Goal: Task Accomplishment & Management: Use online tool/utility

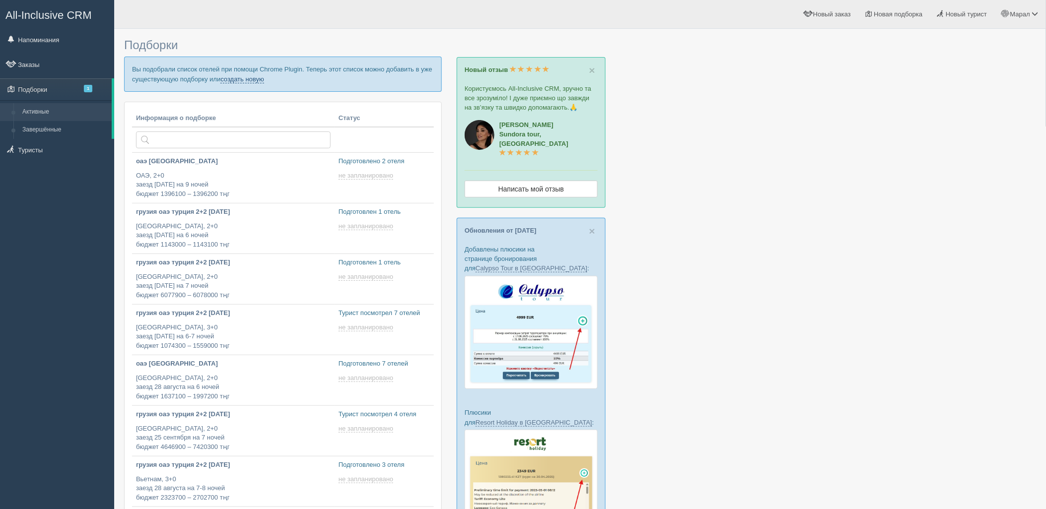
drag, startPoint x: 0, startPoint y: 0, endPoint x: 256, endPoint y: 77, distance: 267.1
click at [255, 81] on link "создать новую" at bounding box center [242, 79] width 44 height 8
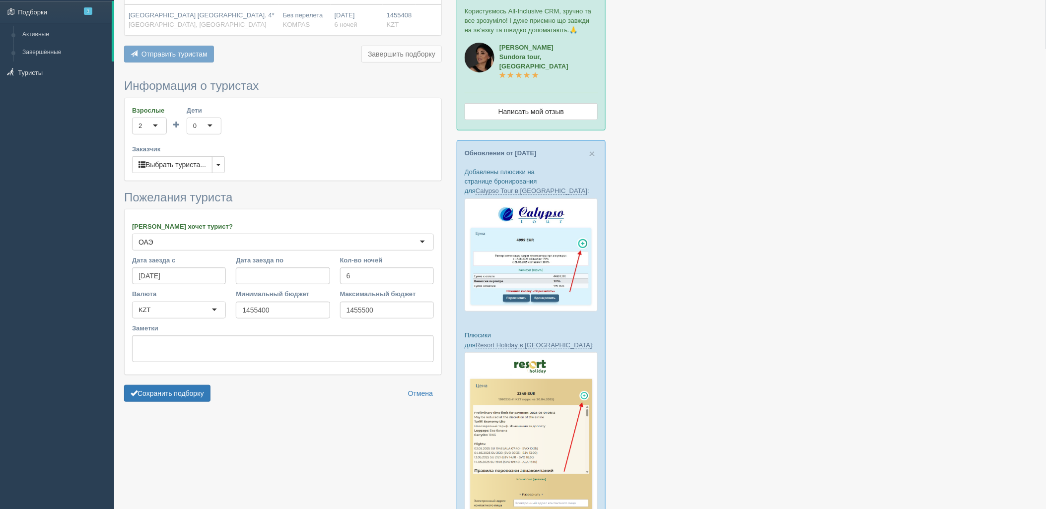
scroll to position [165, 0]
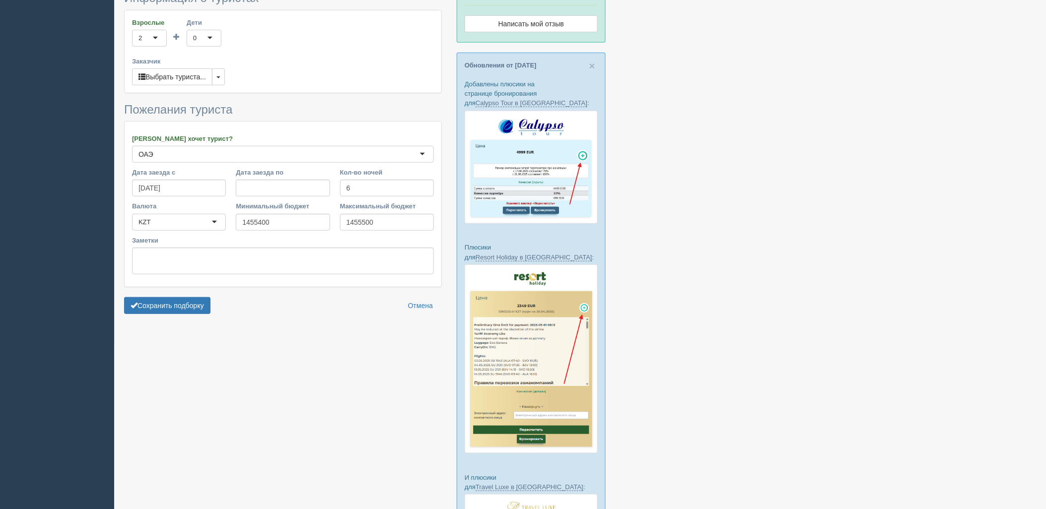
click at [177, 315] on form "Информация о туристах Взрослые 2 2 1 2 3 4 5 6 7 8 9 10 11 12 13 14 15 16 17 18…" at bounding box center [283, 155] width 318 height 327
click at [194, 301] on button "Сохранить подборку" at bounding box center [167, 305] width 86 height 17
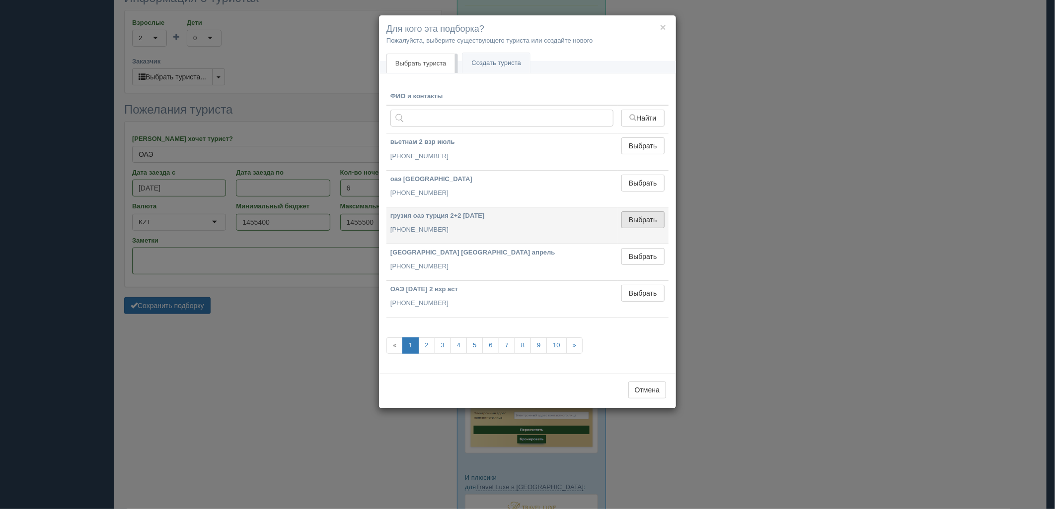
drag, startPoint x: 654, startPoint y: 220, endPoint x: 615, endPoint y: 227, distance: 40.2
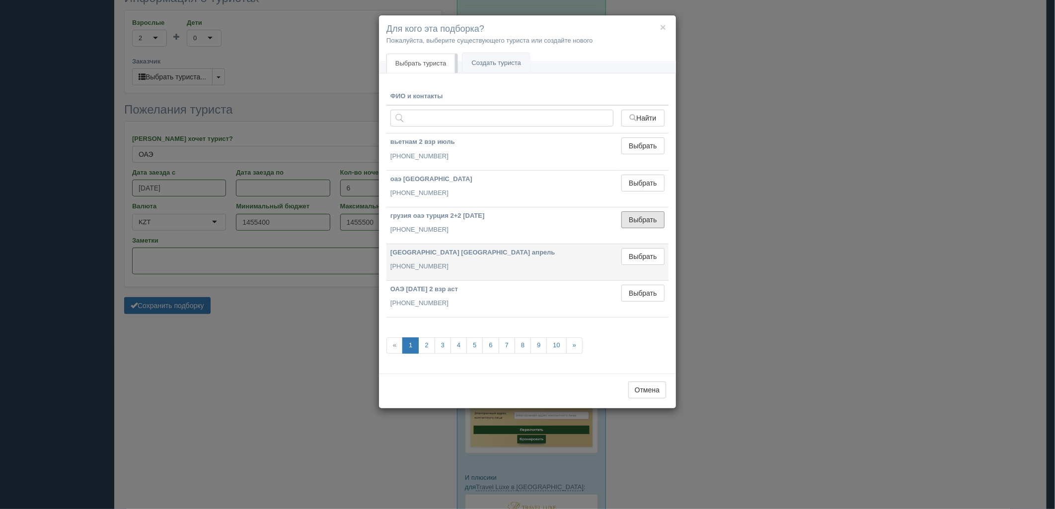
click at [653, 220] on button "Выбрать" at bounding box center [642, 220] width 43 height 17
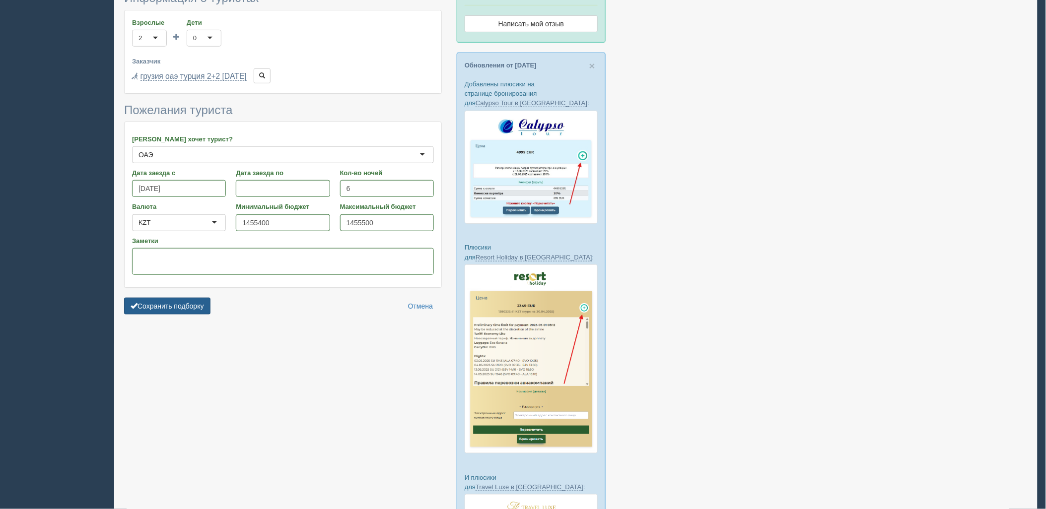
click at [195, 300] on button "Сохранить подборку" at bounding box center [167, 306] width 86 height 17
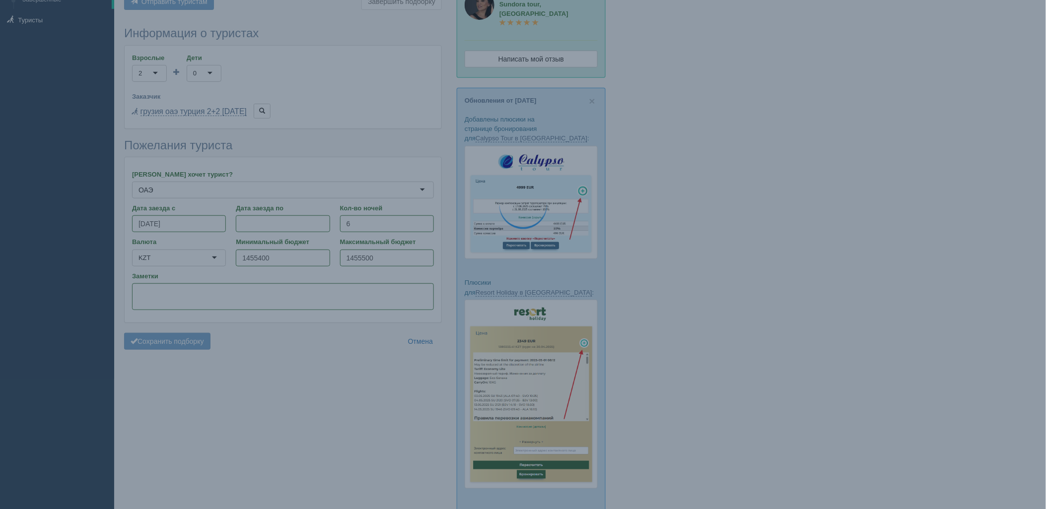
scroll to position [0, 0]
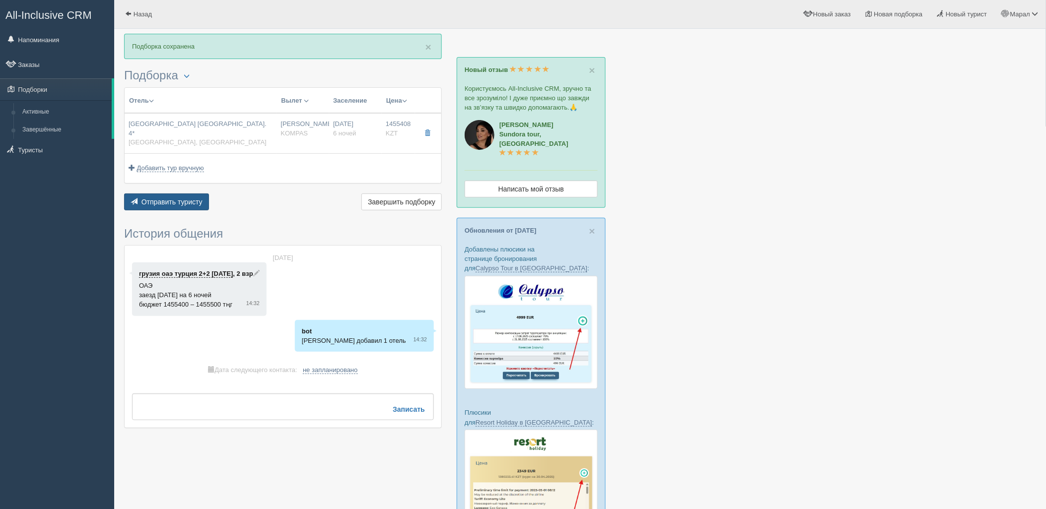
click at [170, 198] on span "Отправить туристу" at bounding box center [172, 202] width 61 height 8
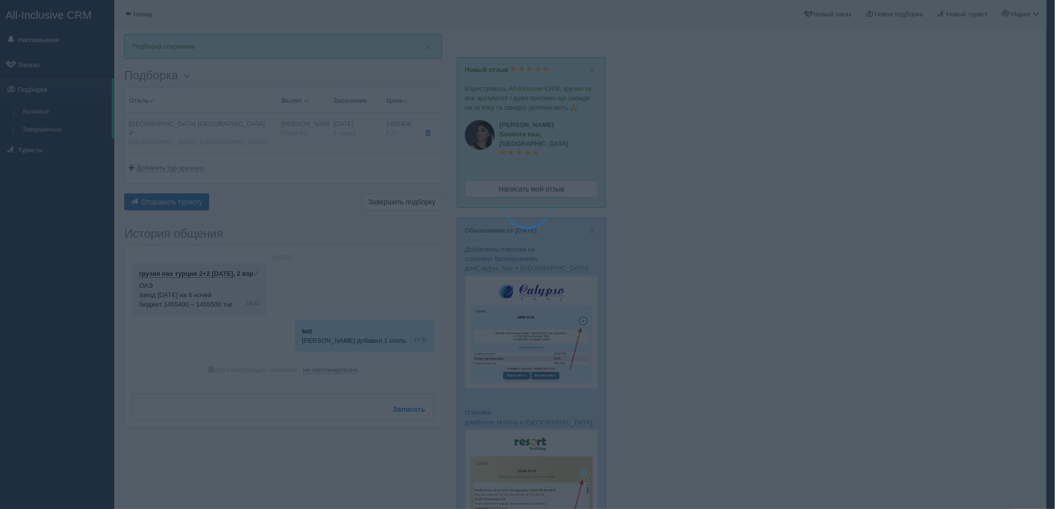
type textarea "🌞 Добрый день! Предлагаем Вам рассмотреть следующие варианты: 🌎 ОАЭ, Dubai Isla…"
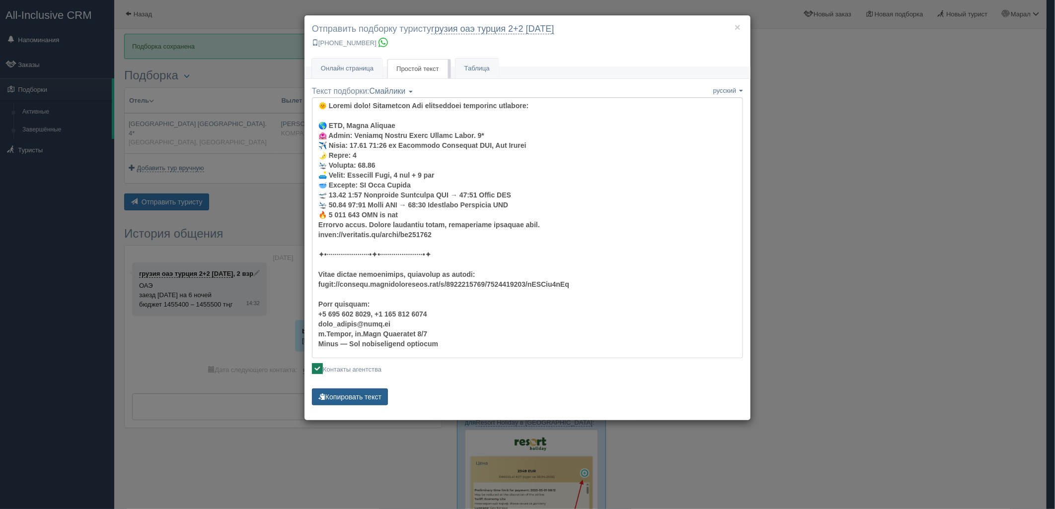
click at [356, 390] on button "Копировать текст" at bounding box center [350, 397] width 76 height 17
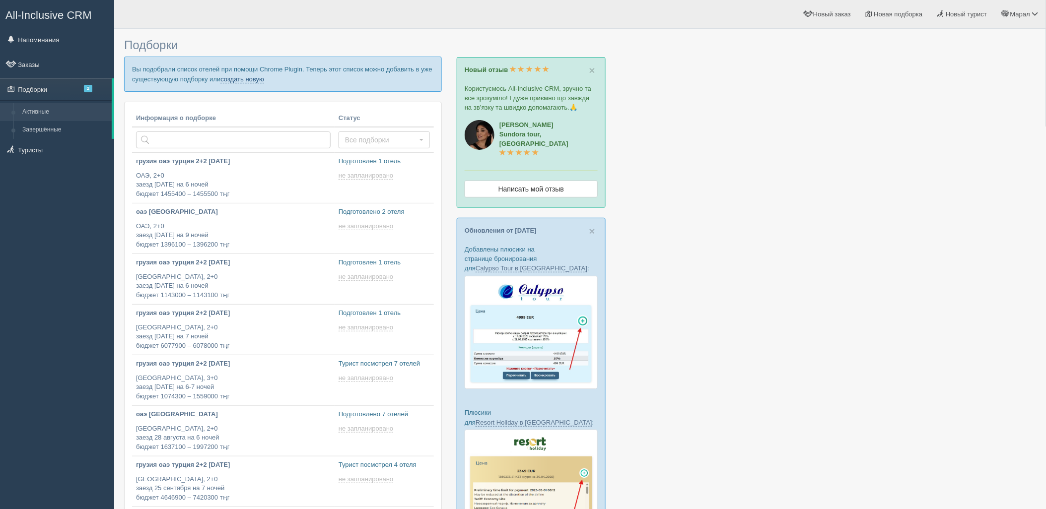
click at [251, 77] on link "создать новую" at bounding box center [242, 79] width 44 height 8
type input "2025-08-20 17:20"
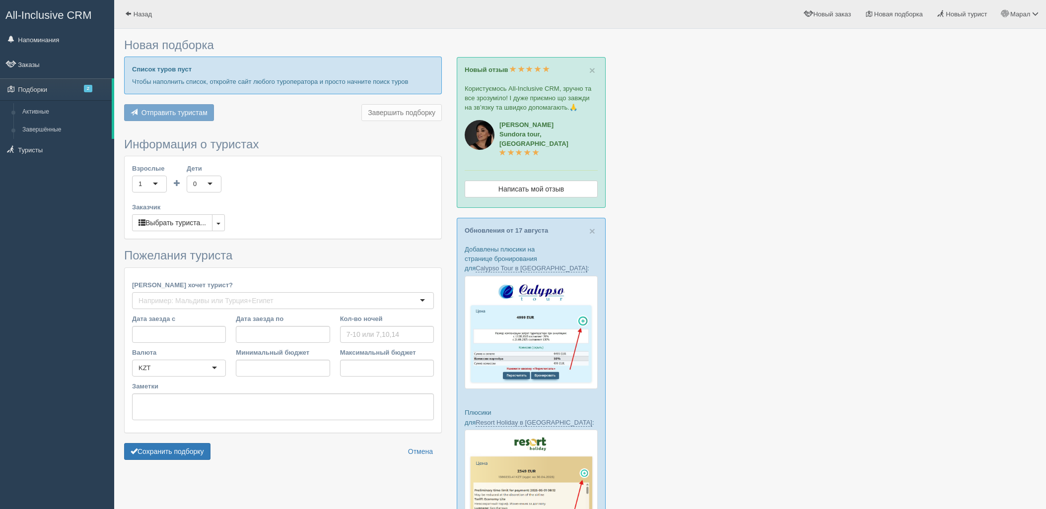
type input "7"
type input "855900"
type input "864200"
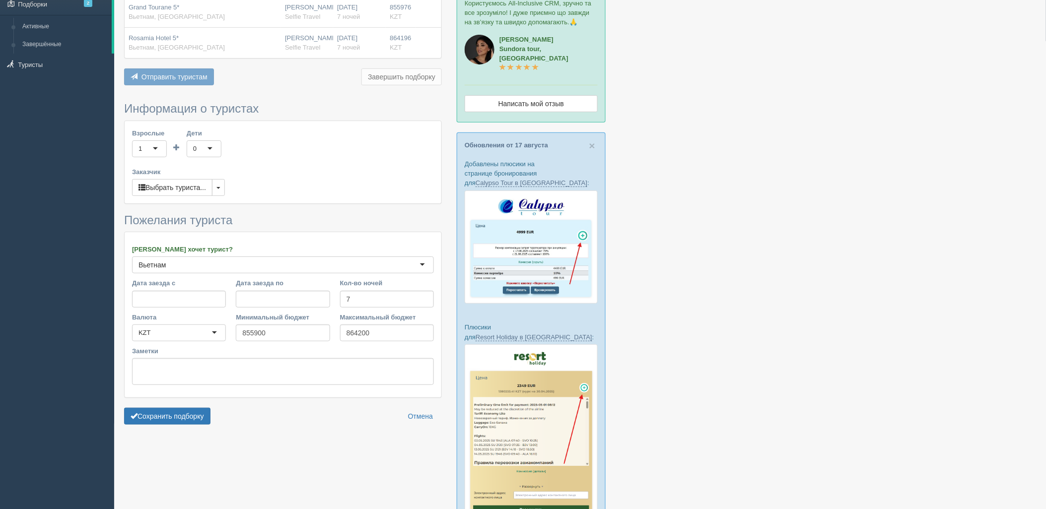
scroll to position [110, 0]
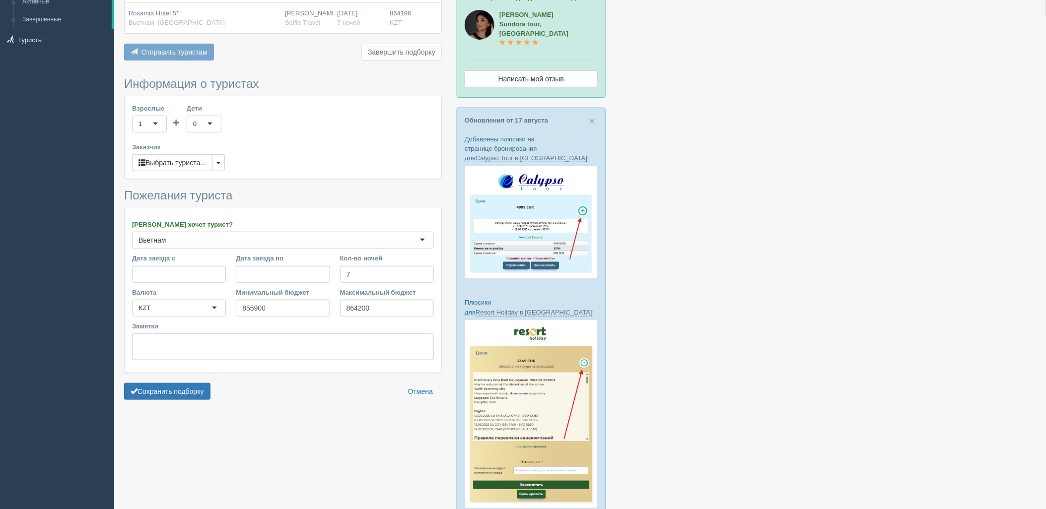
drag, startPoint x: 197, startPoint y: 440, endPoint x: 200, endPoint y: 409, distance: 30.9
click at [197, 439] on div at bounding box center [580, 306] width 912 height 764
click at [201, 395] on button "Сохранить подборку" at bounding box center [167, 391] width 86 height 17
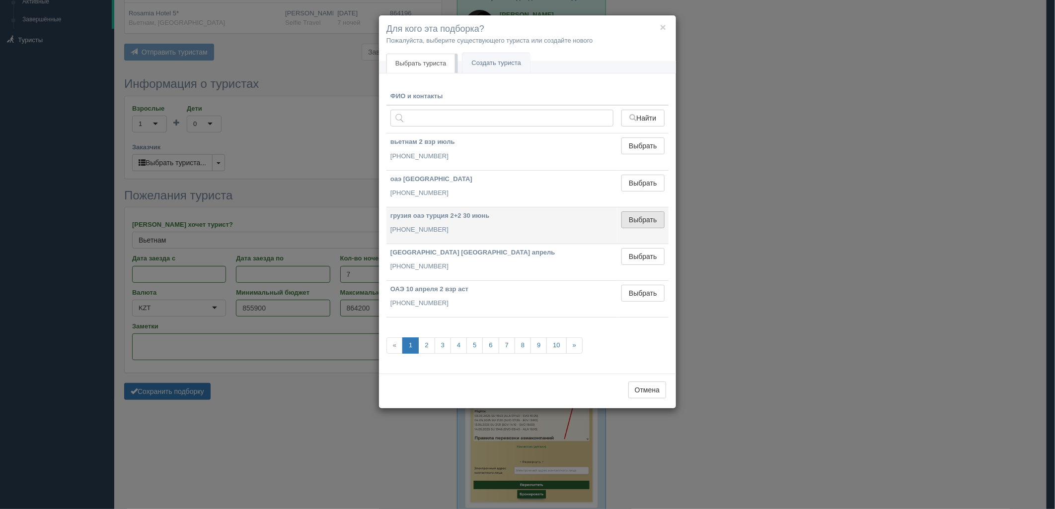
click at [645, 220] on button "Выбрать" at bounding box center [642, 220] width 43 height 17
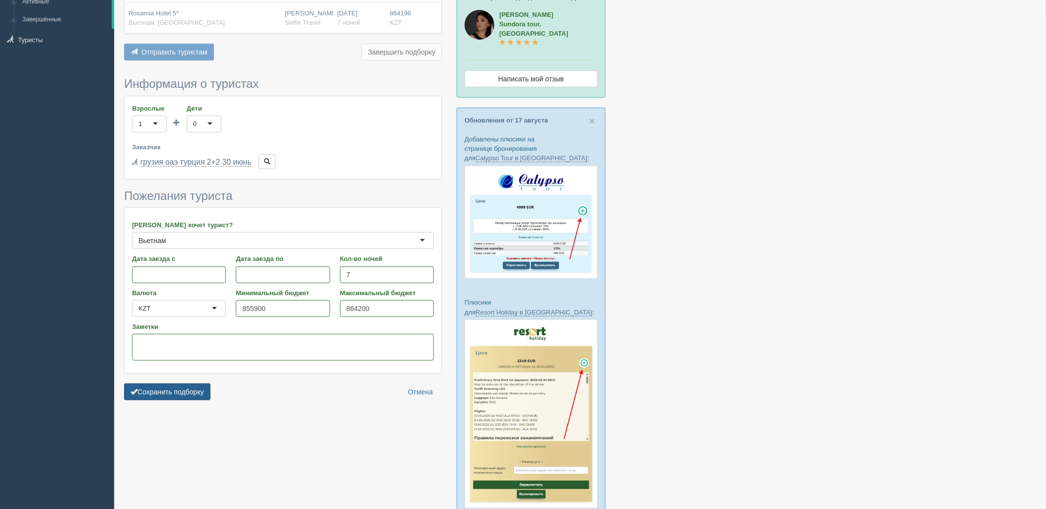
click at [202, 390] on button "Сохранить подборку" at bounding box center [167, 392] width 86 height 17
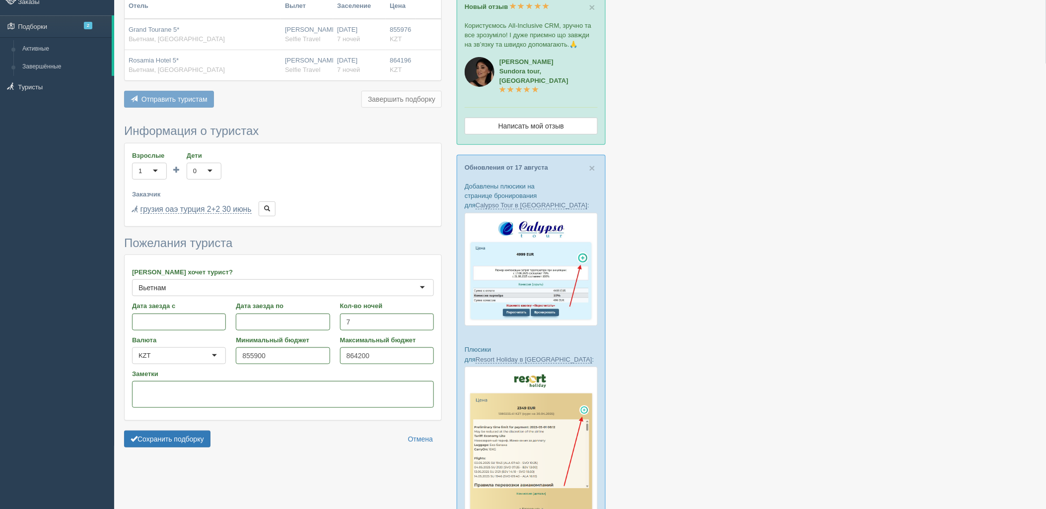
scroll to position [0, 0]
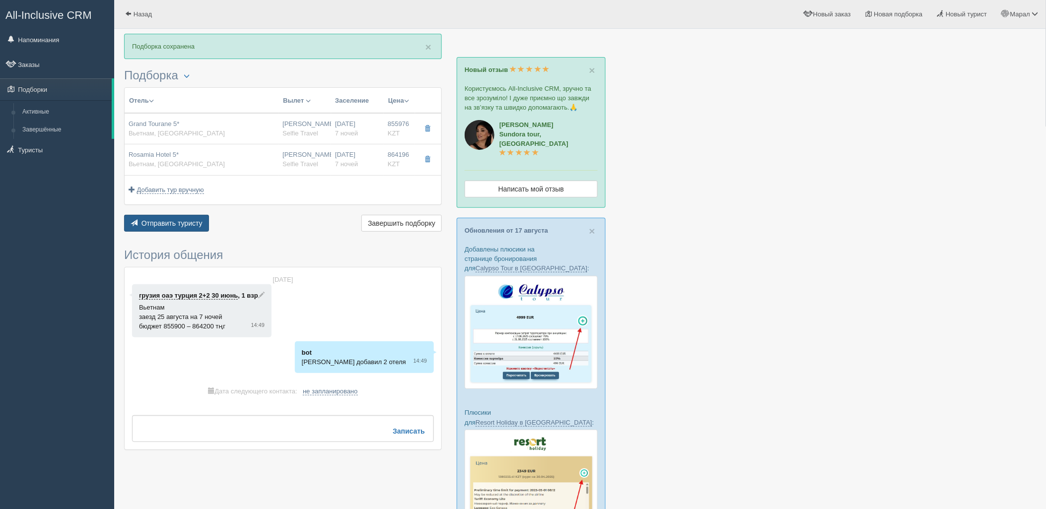
click at [161, 216] on button "Отправить туристу Отправить" at bounding box center [166, 223] width 85 height 17
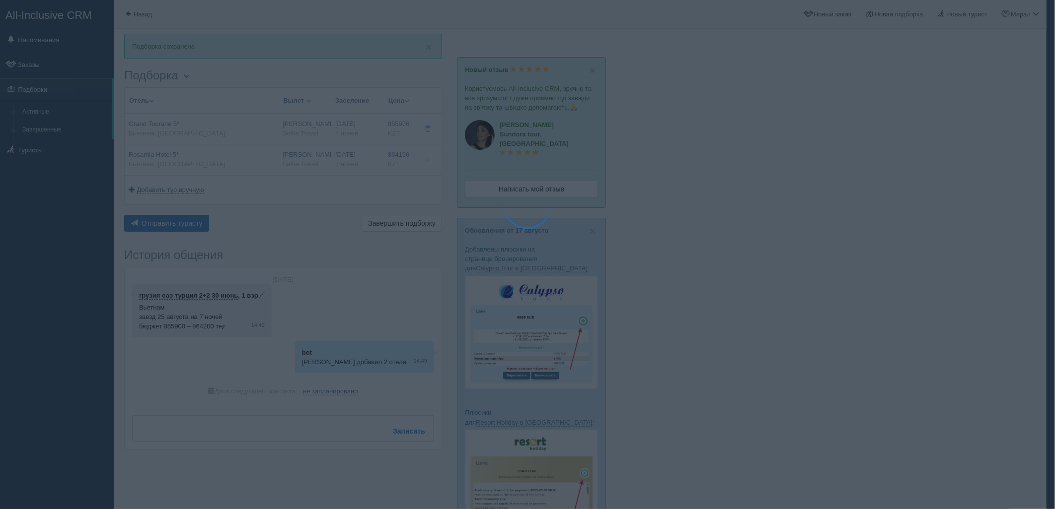
type textarea "🌞 Добрый день! Предлагаем Вам рассмотреть следующие варианты: 🌎 Вьетнам, Дананг…"
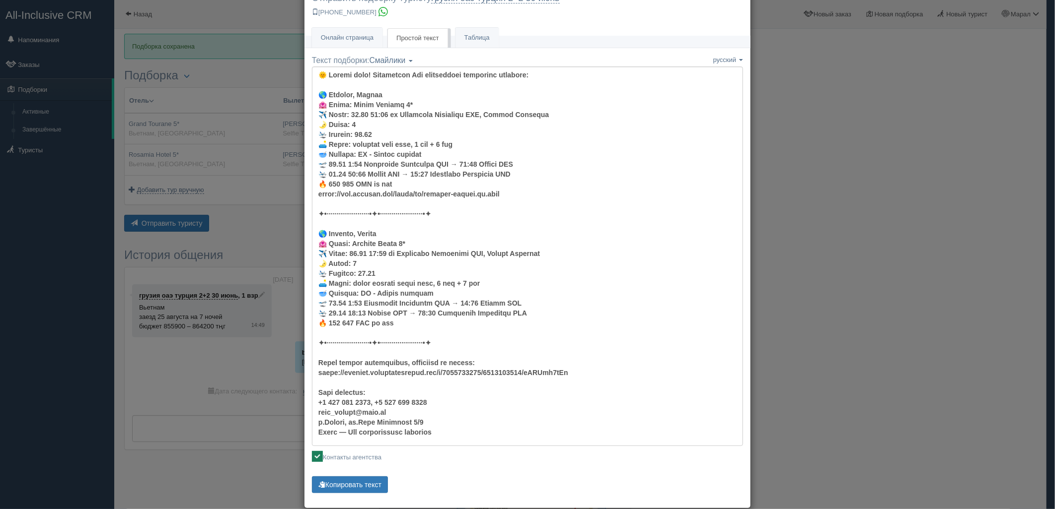
scroll to position [45, 0]
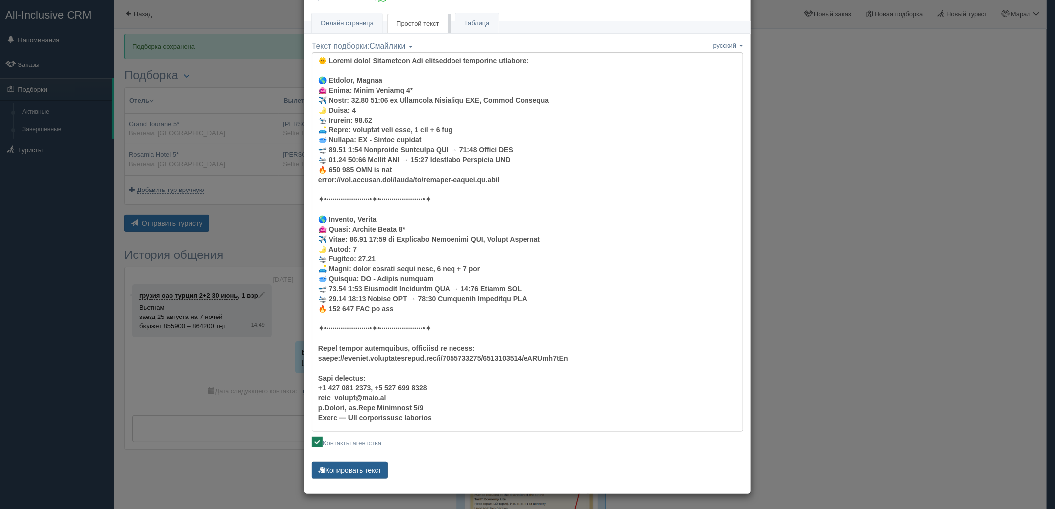
click at [361, 469] on button "Копировать текст" at bounding box center [350, 470] width 76 height 17
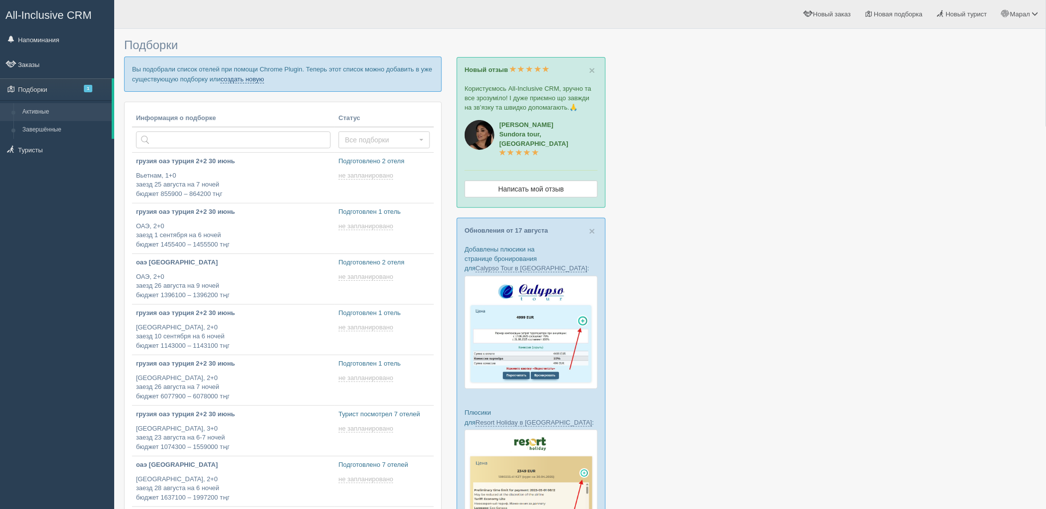
click at [232, 80] on link "создать новую" at bounding box center [242, 79] width 44 height 8
type input "2025-08-20 15:45"
type input "2025-08-20 19:05"
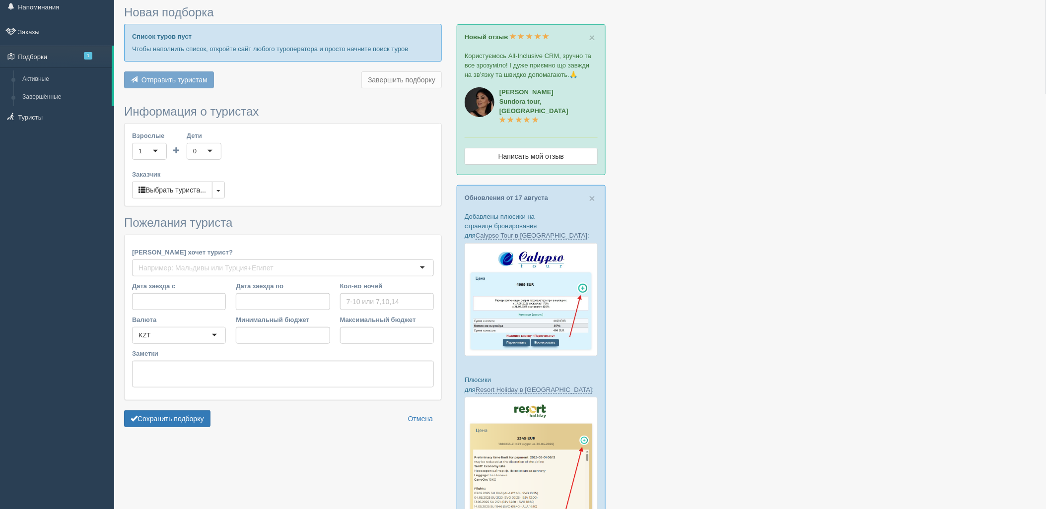
type input "7"
type input "697600"
type input "697700"
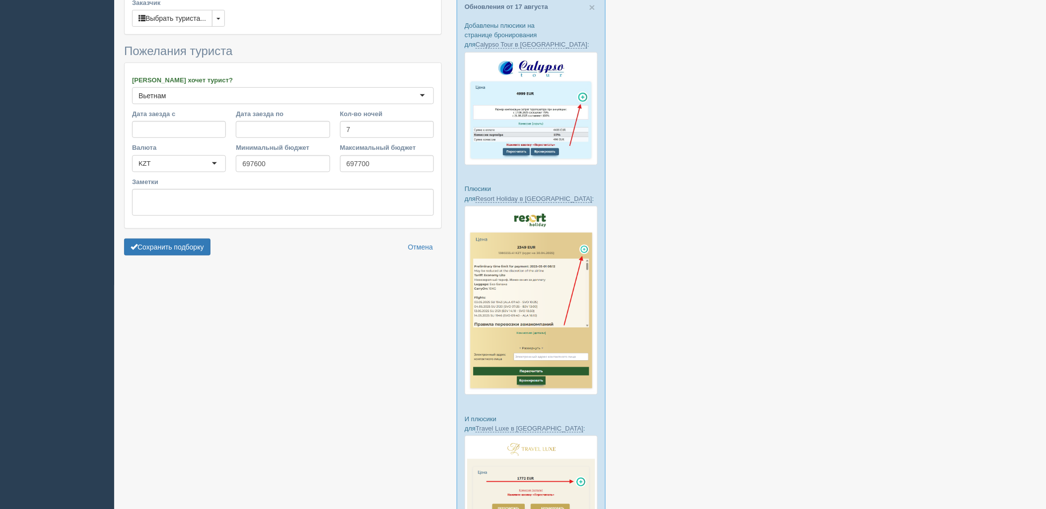
scroll to position [305, 0]
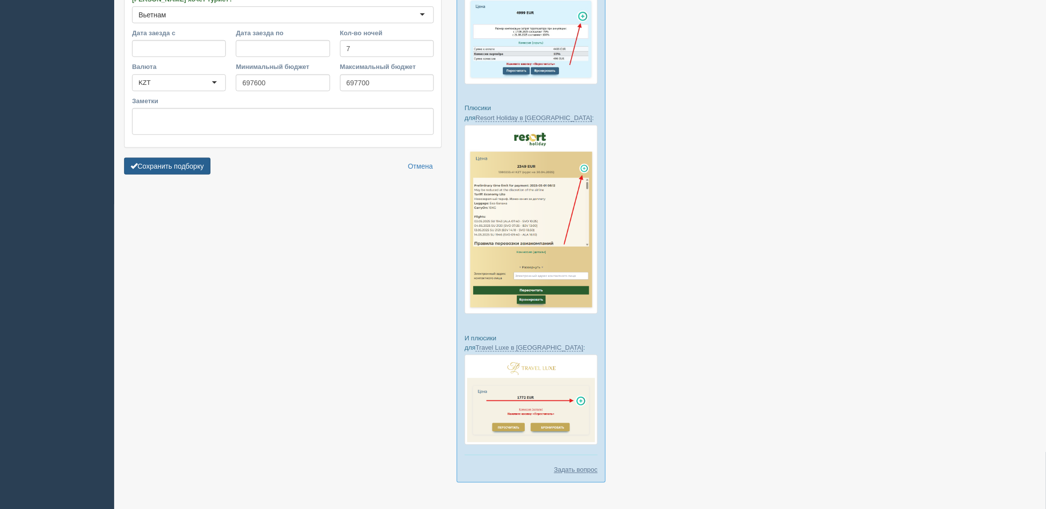
click at [189, 165] on button "Сохранить подборку" at bounding box center [167, 166] width 86 height 17
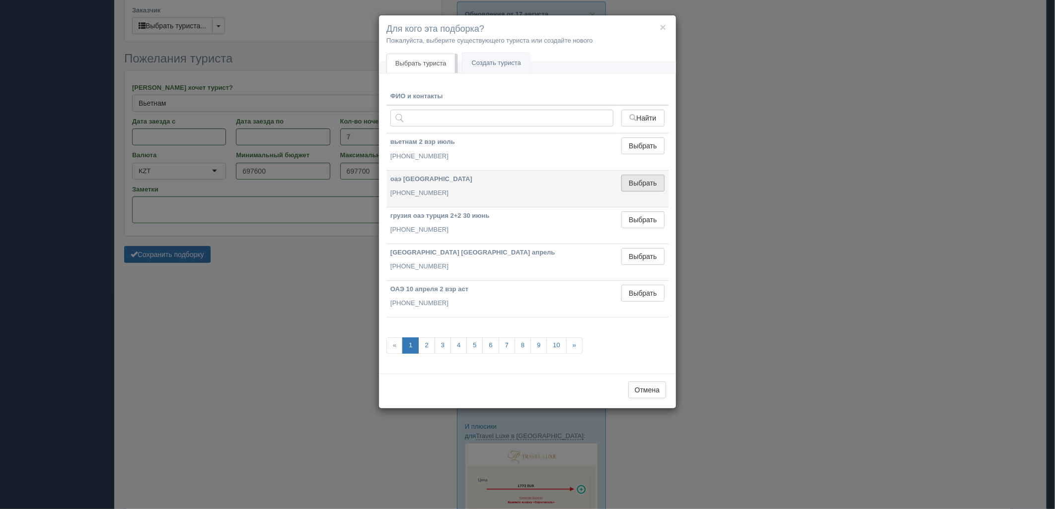
click at [642, 178] on button "Выбрать" at bounding box center [642, 183] width 43 height 17
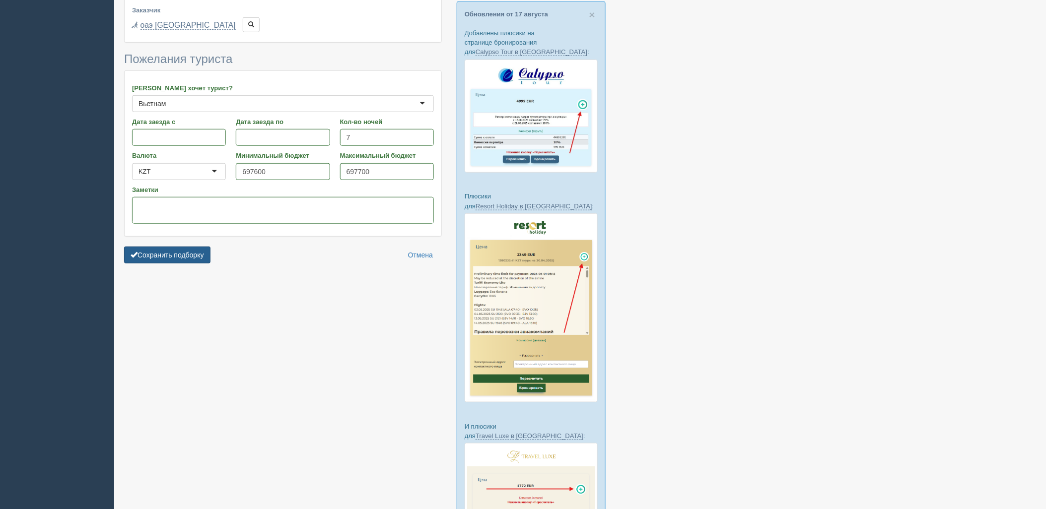
drag, startPoint x: 185, startPoint y: 252, endPoint x: 206, endPoint y: 258, distance: 21.2
click at [185, 252] on button "Сохранить подборку" at bounding box center [167, 255] width 86 height 17
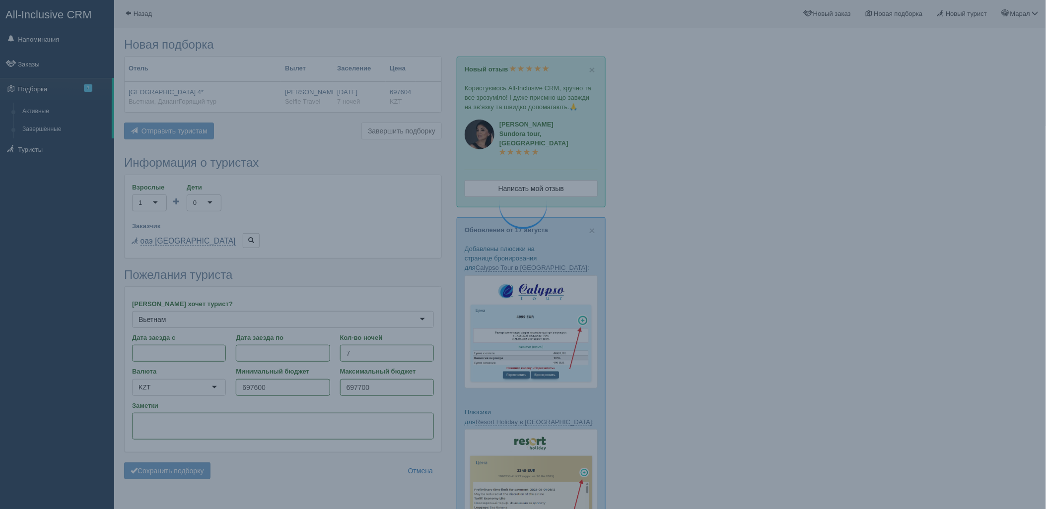
scroll to position [0, 0]
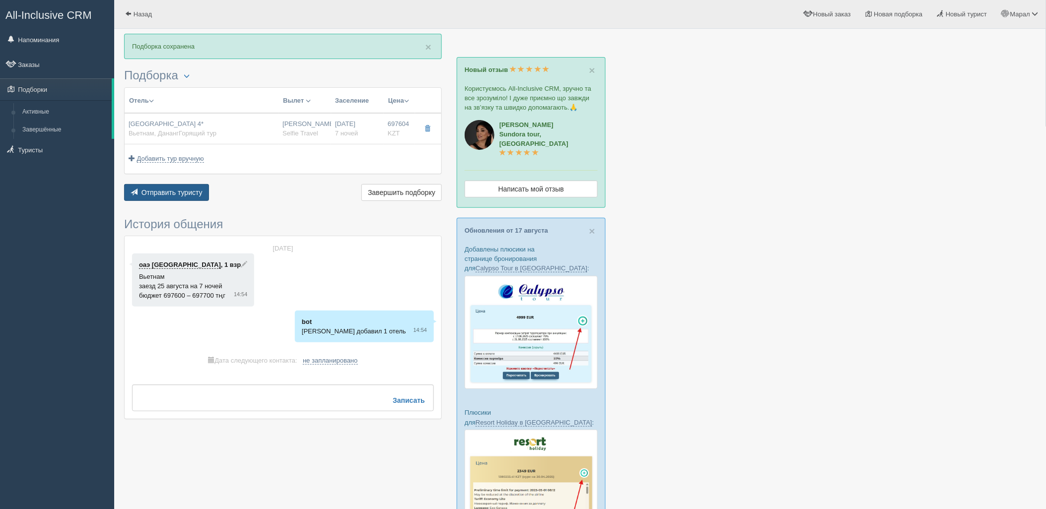
click at [195, 188] on button "Отправить туристу Отправить" at bounding box center [166, 192] width 85 height 17
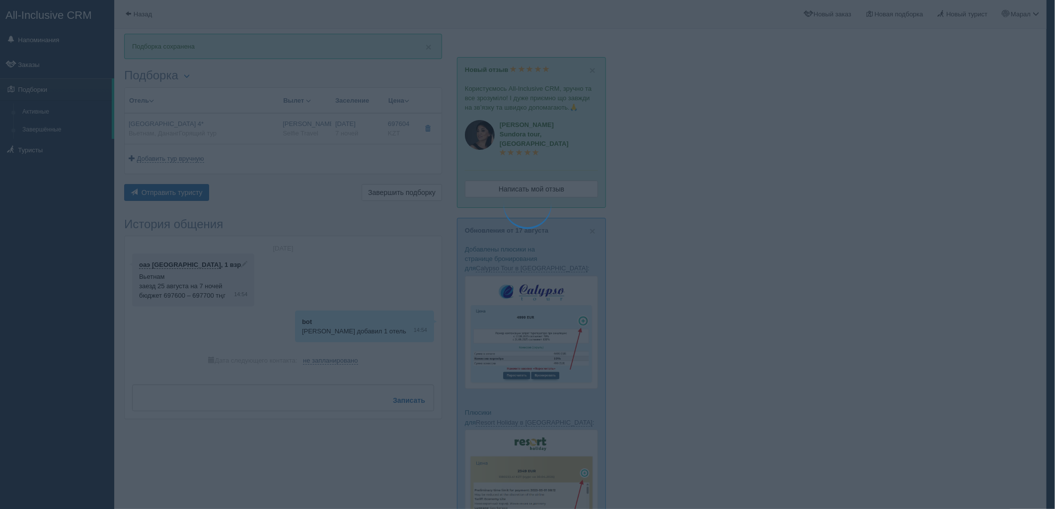
type textarea "🌞 Добрый день! Предлагаем Вам рассмотреть следующие варианты: 🌎 Вьетнам, Дананг…"
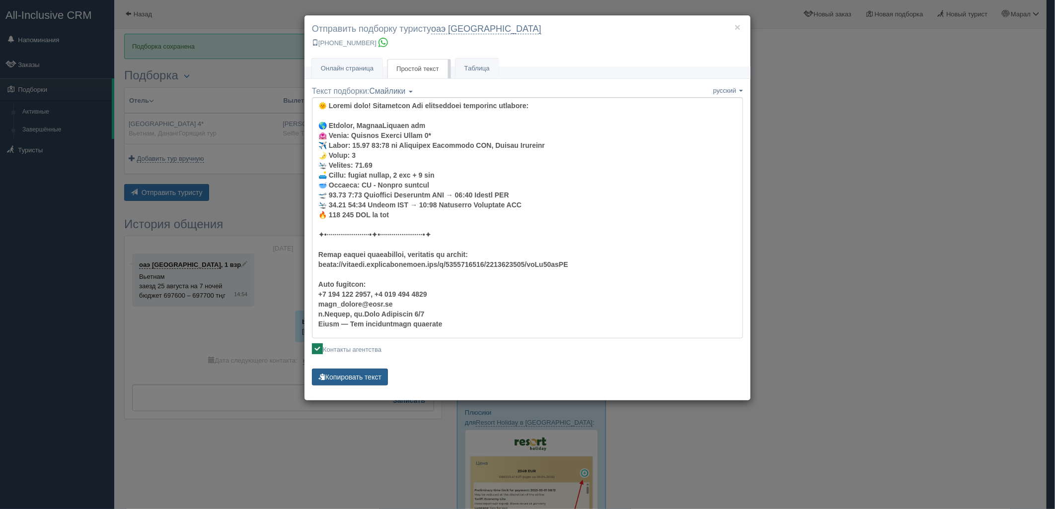
click at [334, 371] on button "Копировать текст" at bounding box center [350, 377] width 76 height 17
drag, startPoint x: 793, startPoint y: 255, endPoint x: 780, endPoint y: 250, distance: 14.6
click at [793, 255] on div "× Отправить подборку туристу оаэ шымкент +7 778 536 9439 Онлайн страница Онлайн…" at bounding box center [527, 254] width 1055 height 509
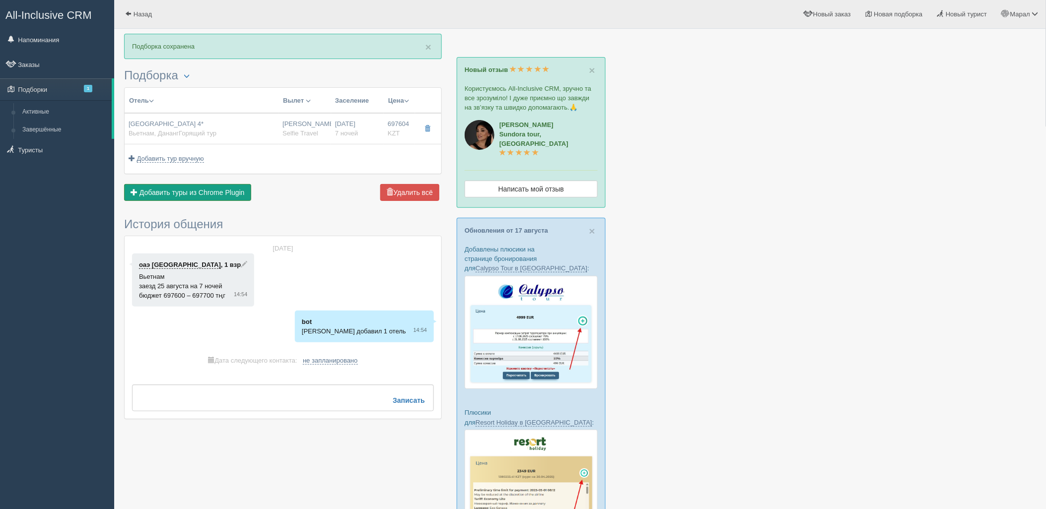
click at [204, 190] on span "Добавить туры из Chrome Plugin" at bounding box center [192, 193] width 105 height 8
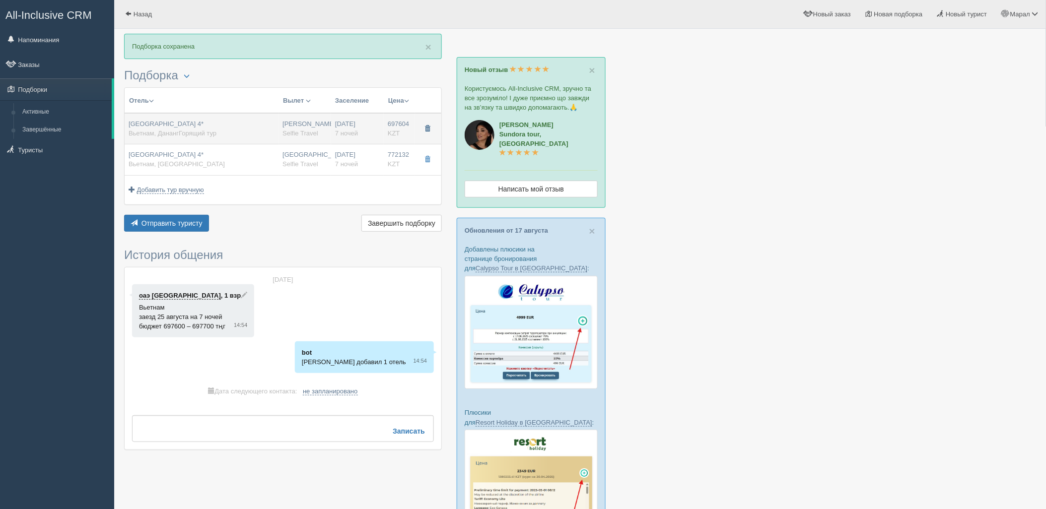
click at [423, 130] on button "button" at bounding box center [427, 129] width 17 height 15
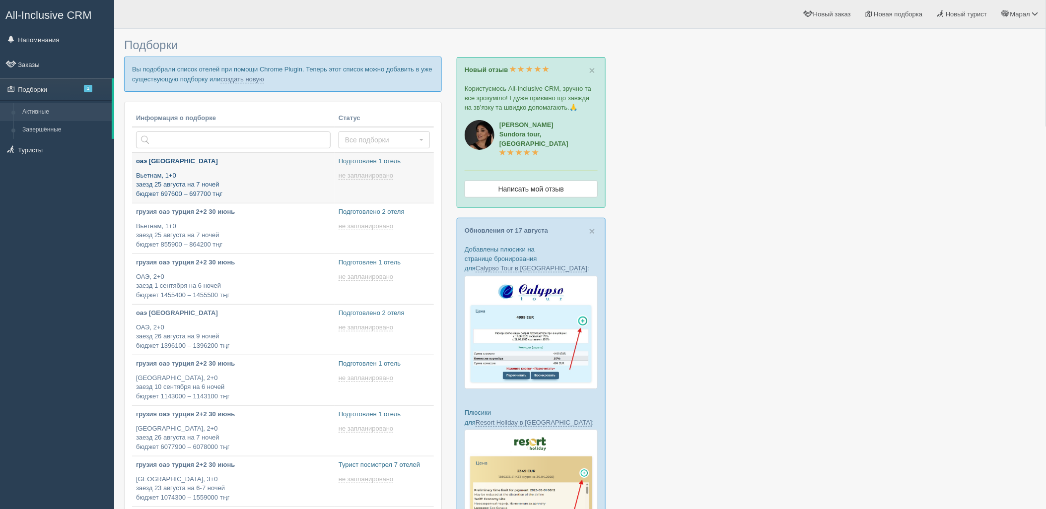
type input "[DATE] 15:45"
type input "[DATE] 15:50"
click at [246, 80] on link "создать новую" at bounding box center [242, 79] width 44 height 8
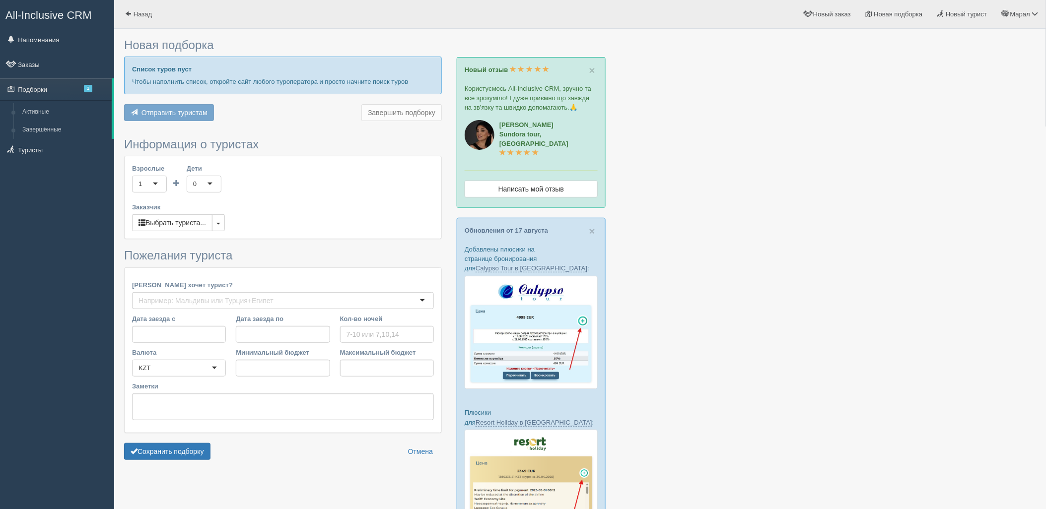
type input "7"
type input "949600"
type input "949700"
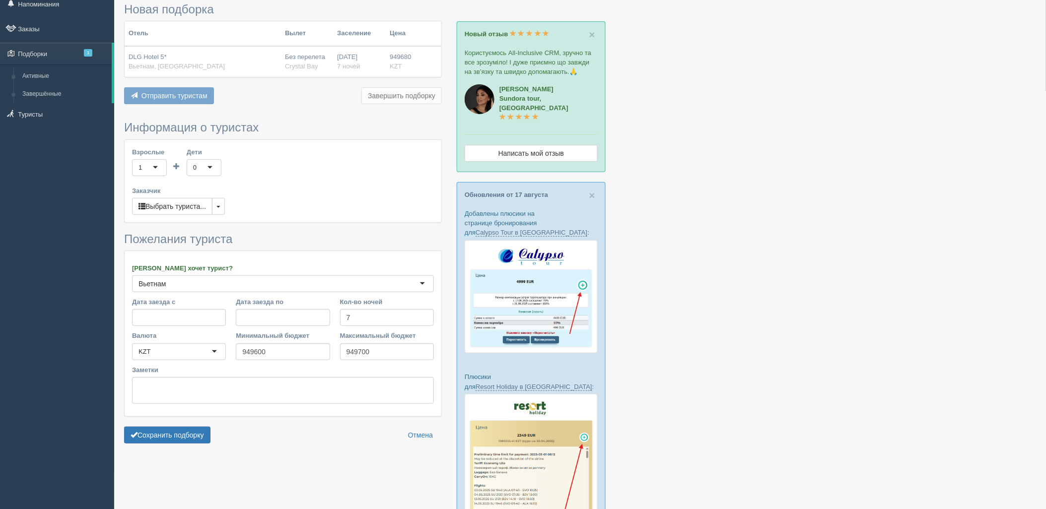
scroll to position [55, 0]
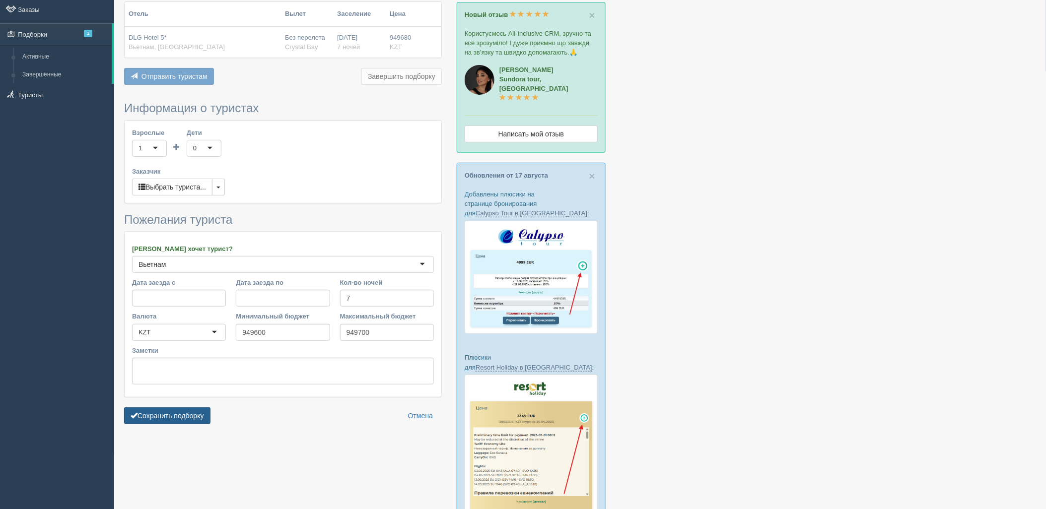
click at [204, 409] on button "Сохранить подборку" at bounding box center [167, 416] width 86 height 17
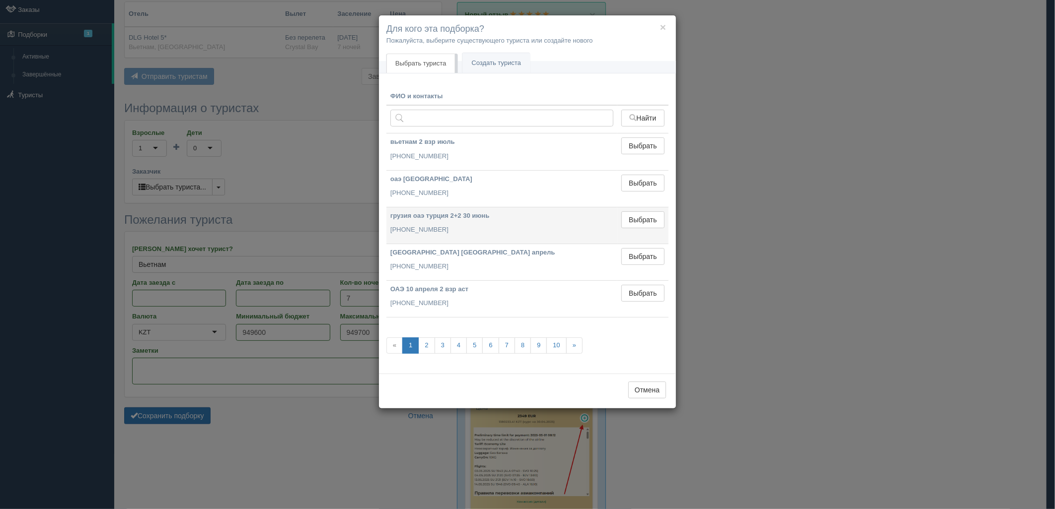
click at [637, 231] on td "Выбрать Выбран" at bounding box center [642, 225] width 51 height 37
click at [637, 225] on button "Выбрать" at bounding box center [642, 220] width 43 height 17
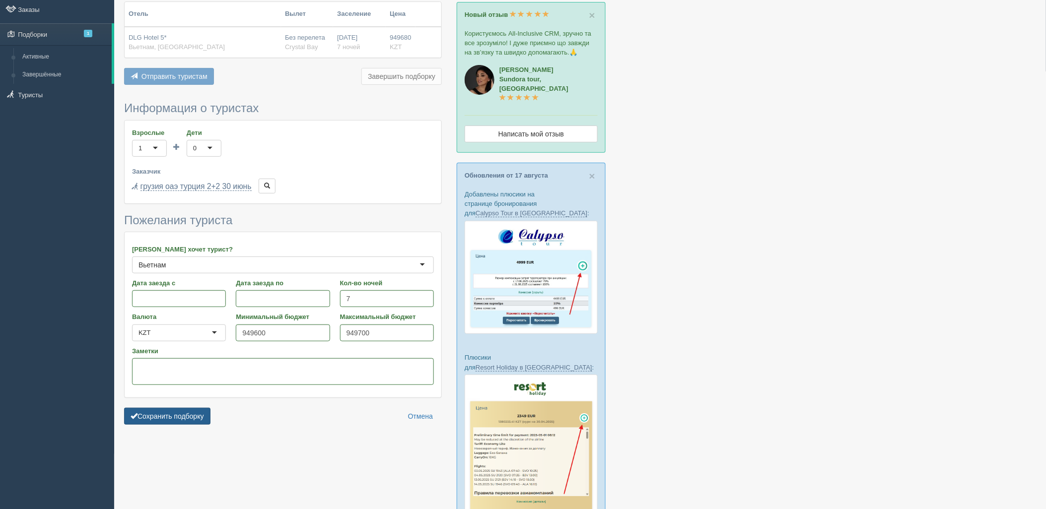
click at [177, 415] on button "Сохранить подборку" at bounding box center [167, 416] width 86 height 17
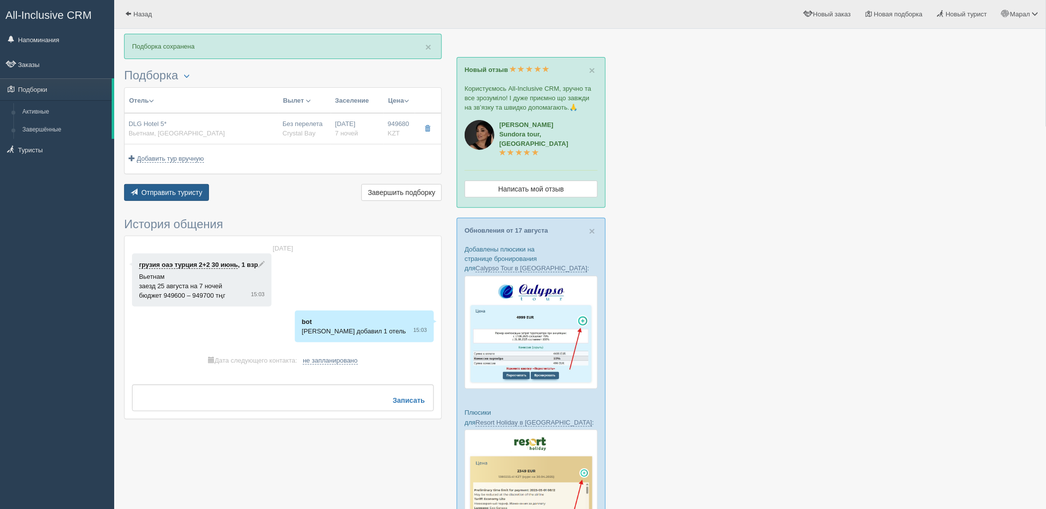
click at [159, 194] on span "Отправить туристу" at bounding box center [172, 193] width 61 height 8
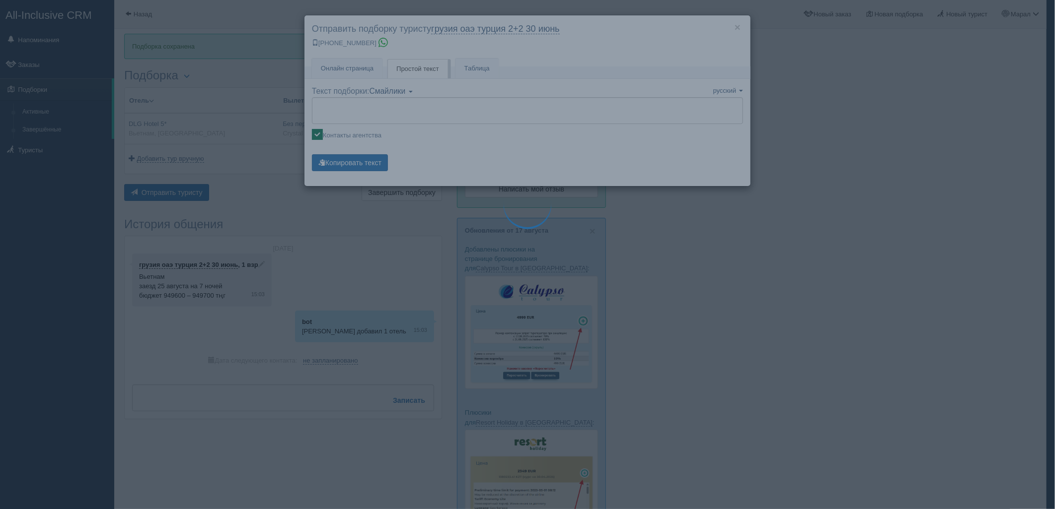
type textarea "🌞 Добрый день! Предлагаем Вам рассмотреть следующие варианты: 🌎 Вьетнам, DA NAN…"
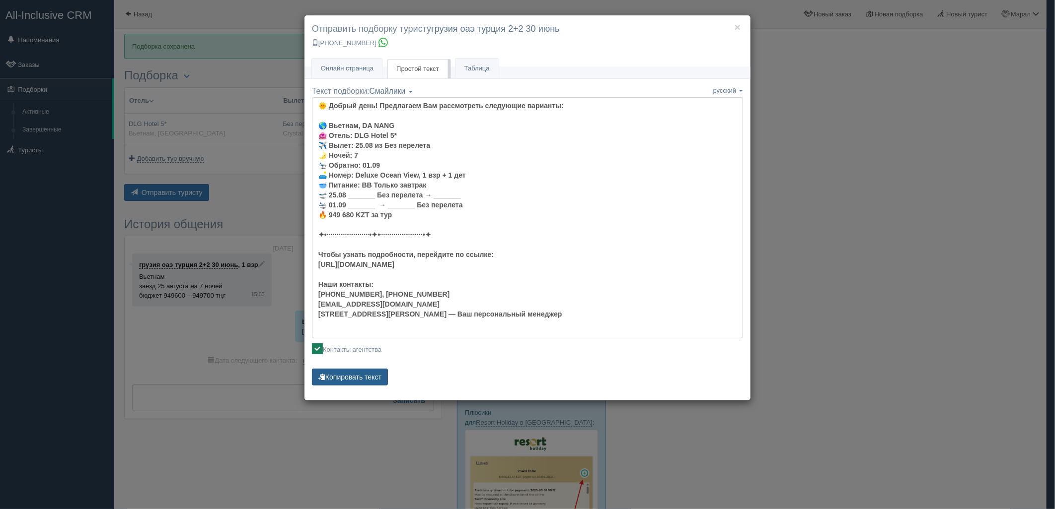
click at [358, 374] on button "Копировать текст" at bounding box center [350, 377] width 76 height 17
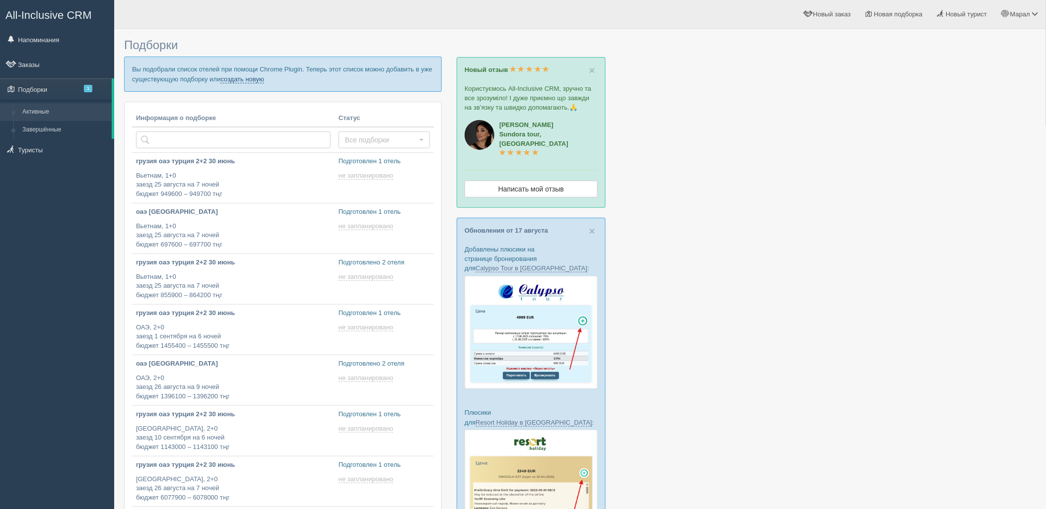
click at [252, 77] on link "создать новую" at bounding box center [242, 79] width 44 height 8
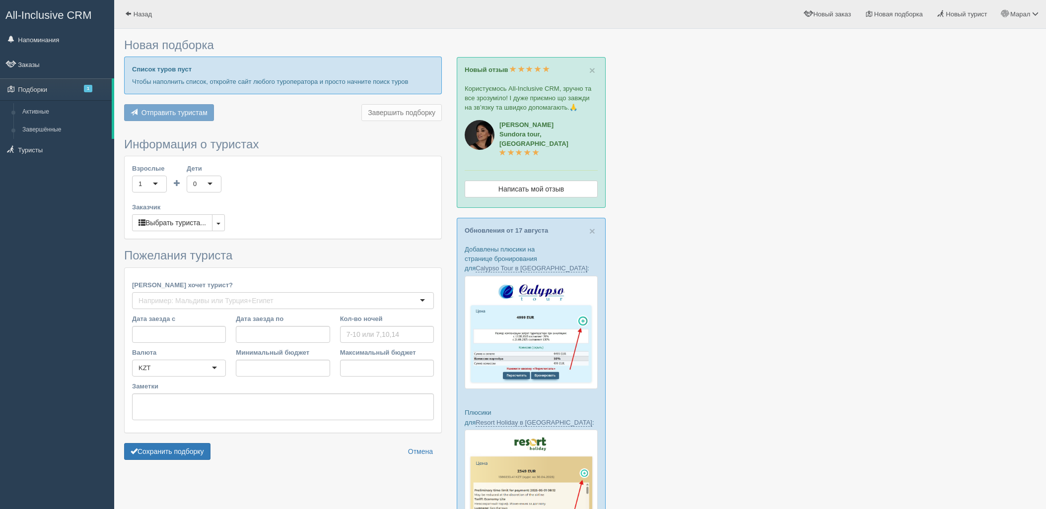
type input "7"
type input "779200"
type input "779300"
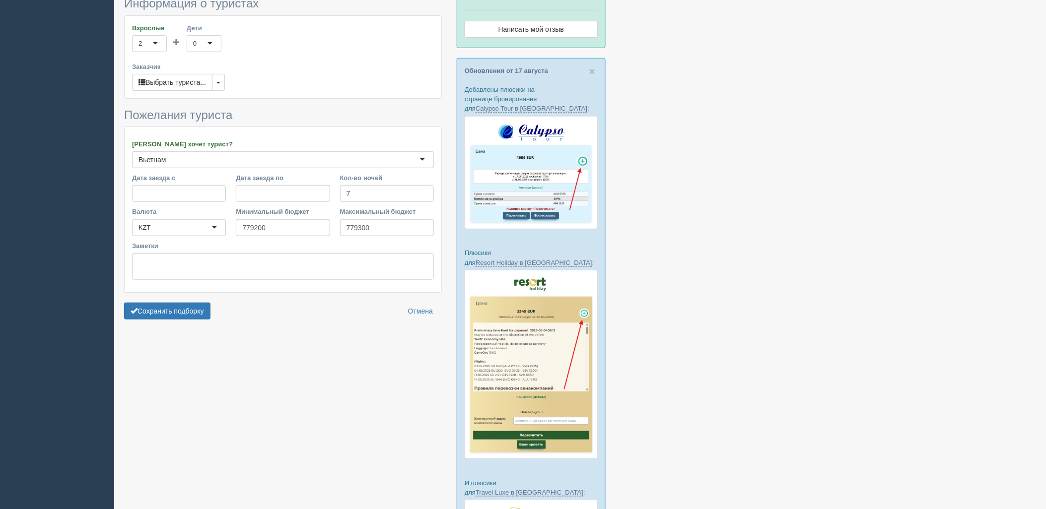
scroll to position [165, 0]
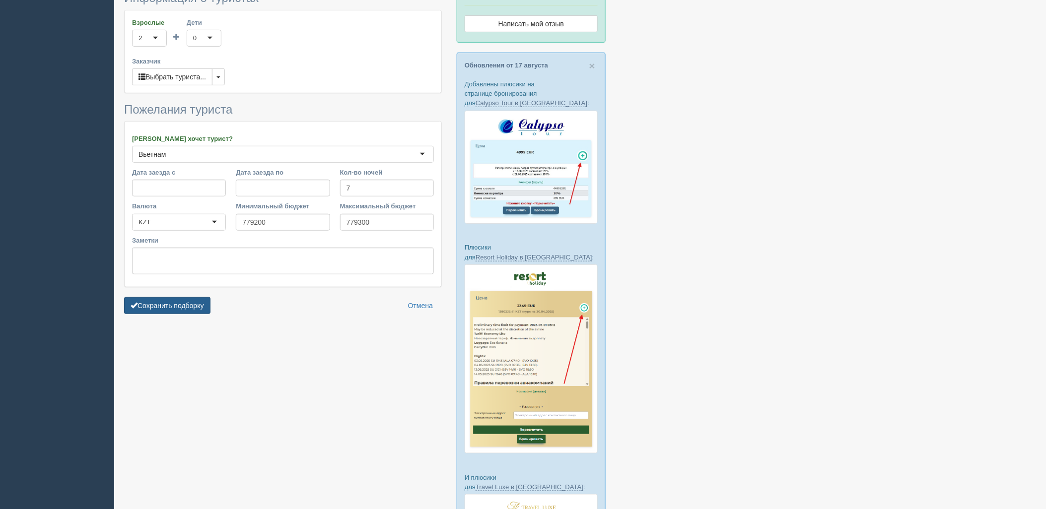
click at [178, 314] on button "Сохранить подборку" at bounding box center [167, 305] width 86 height 17
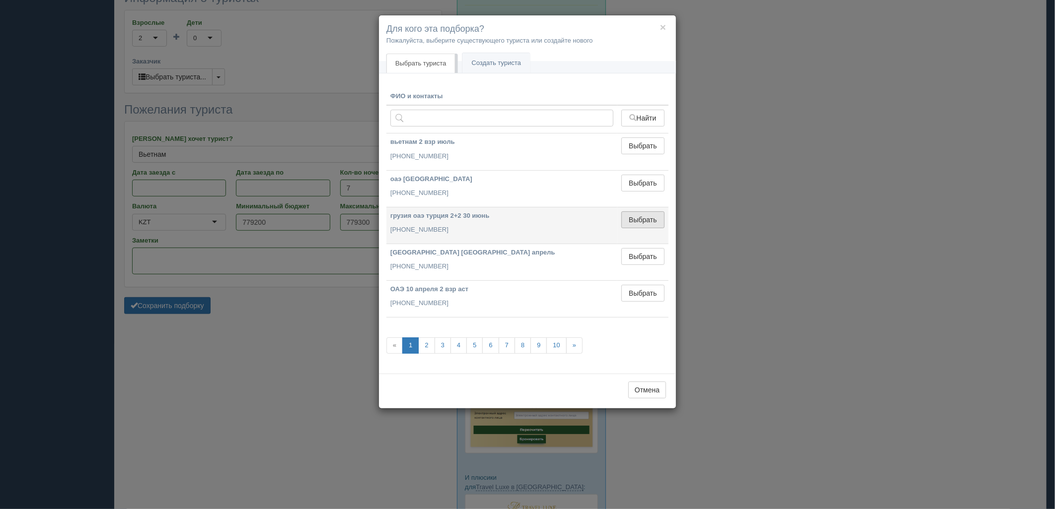
click at [647, 221] on button "Выбрать" at bounding box center [642, 220] width 43 height 17
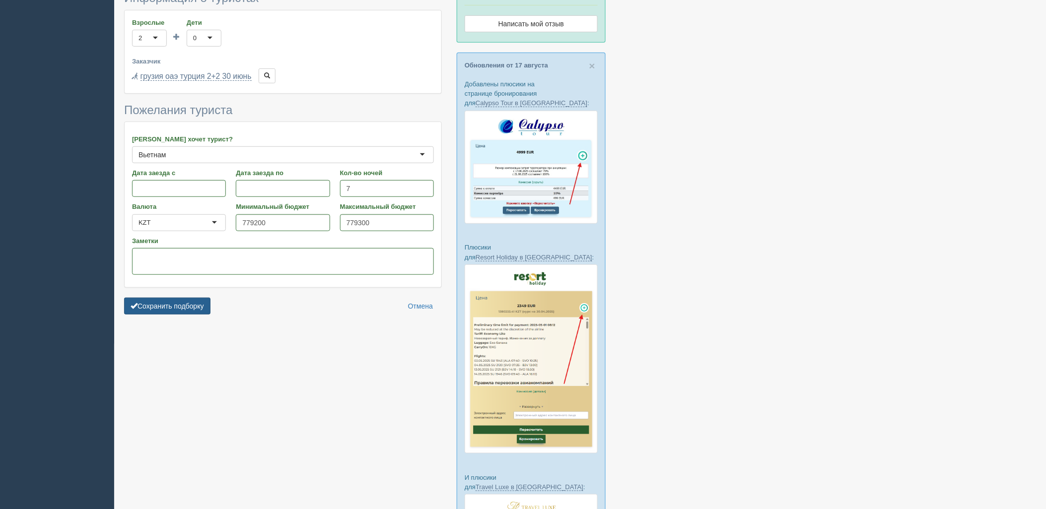
click at [206, 313] on button "Сохранить подборку" at bounding box center [167, 306] width 86 height 17
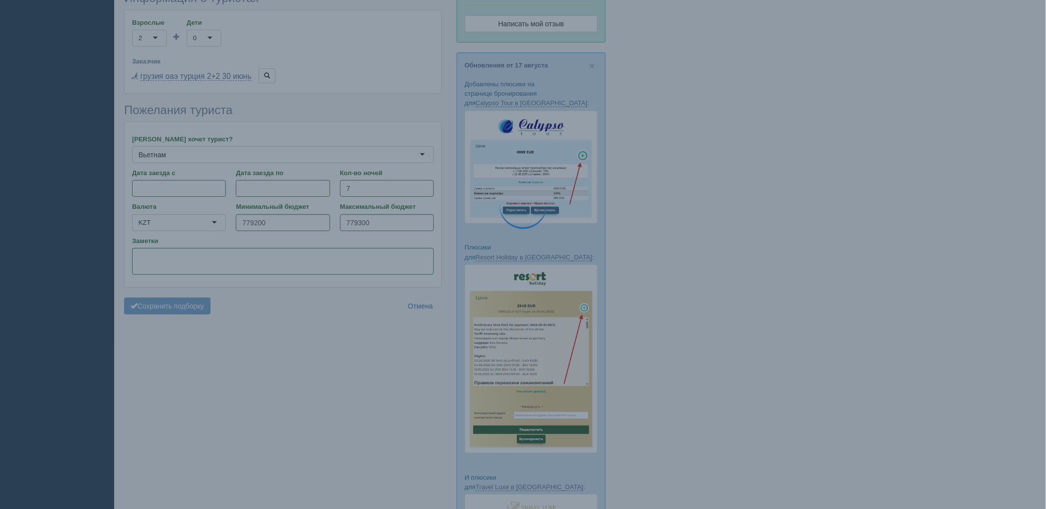
scroll to position [91, 0]
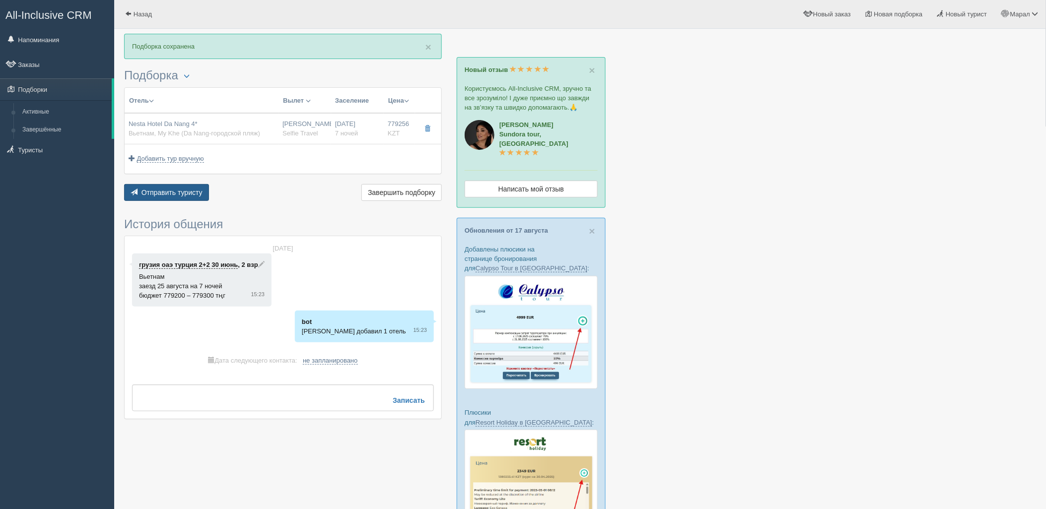
click at [188, 195] on span "Отправить туристу" at bounding box center [172, 193] width 61 height 8
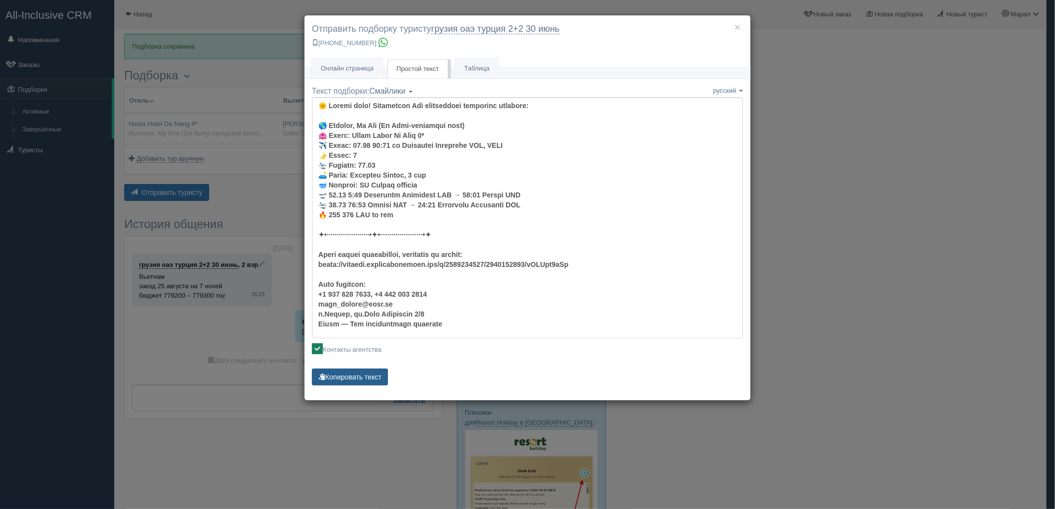
click at [356, 377] on button "Копировать текст" at bounding box center [350, 377] width 76 height 17
click at [276, 177] on div "× Отправить подборку туристу грузия оаэ [GEOGRAPHIC_DATA] 2+2 [DATE] [PHONE_NUM…" at bounding box center [527, 254] width 1055 height 509
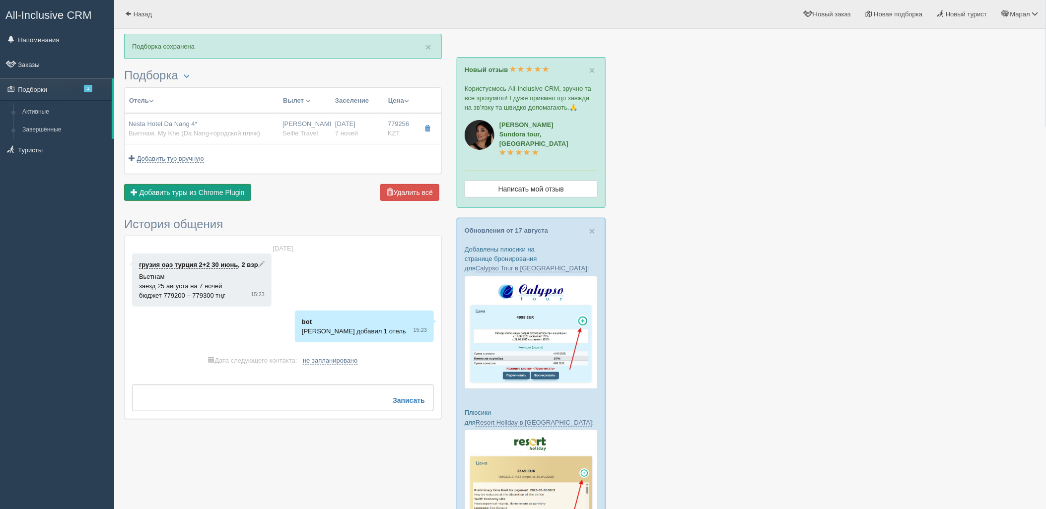
click at [219, 190] on span "Добавить туры из Chrome Plugin" at bounding box center [192, 193] width 105 height 8
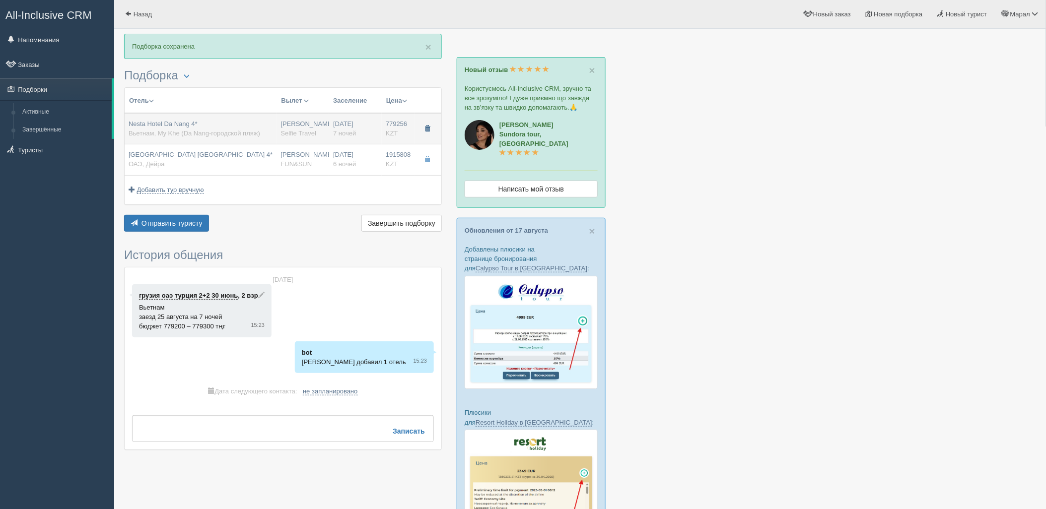
click at [428, 128] on span "button" at bounding box center [428, 129] width 6 height 6
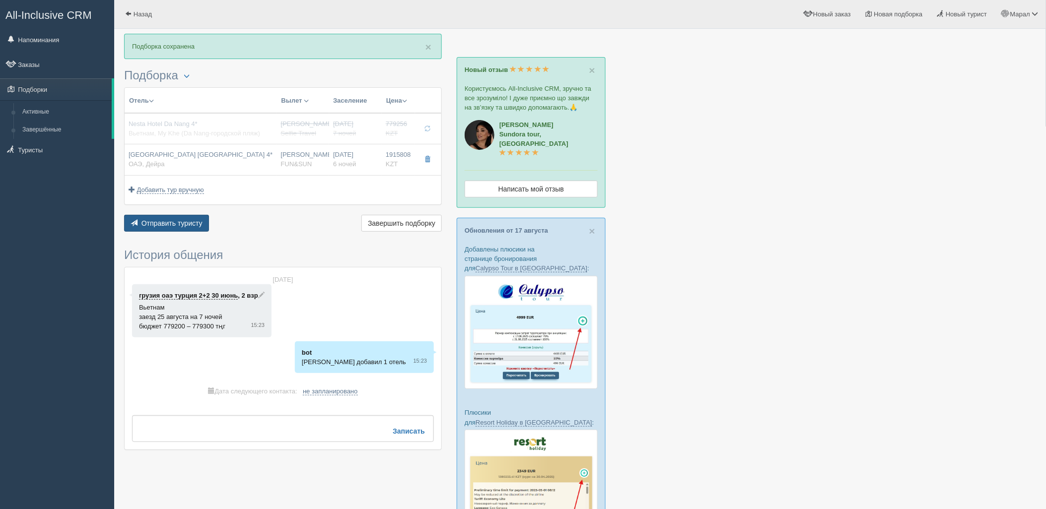
click at [176, 222] on span "Отправить туристу" at bounding box center [172, 223] width 61 height 8
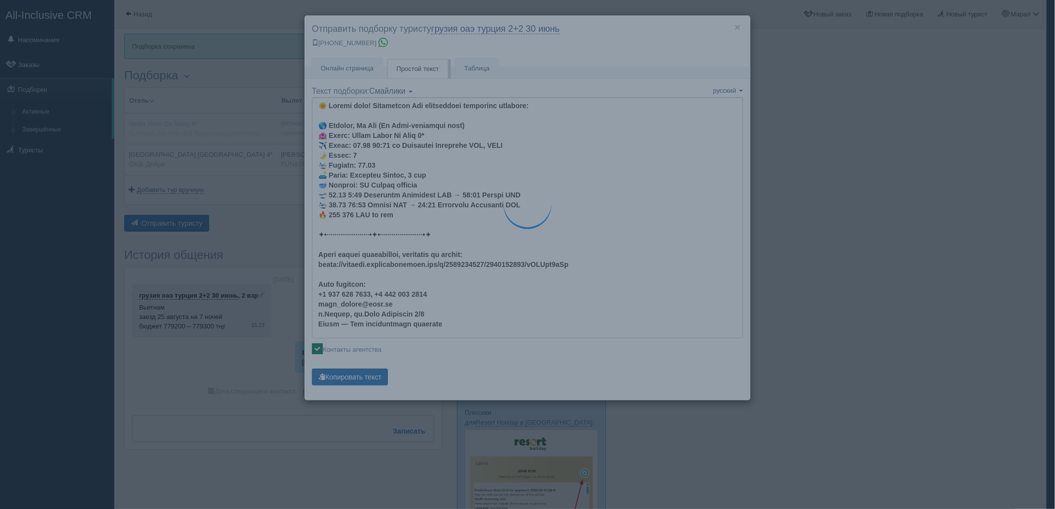
type textarea "🌞 Добрый день! Предлагаем Вам рассмотреть следующие варианты: 🌎 ОАЭ, Дейра 🏩 От…"
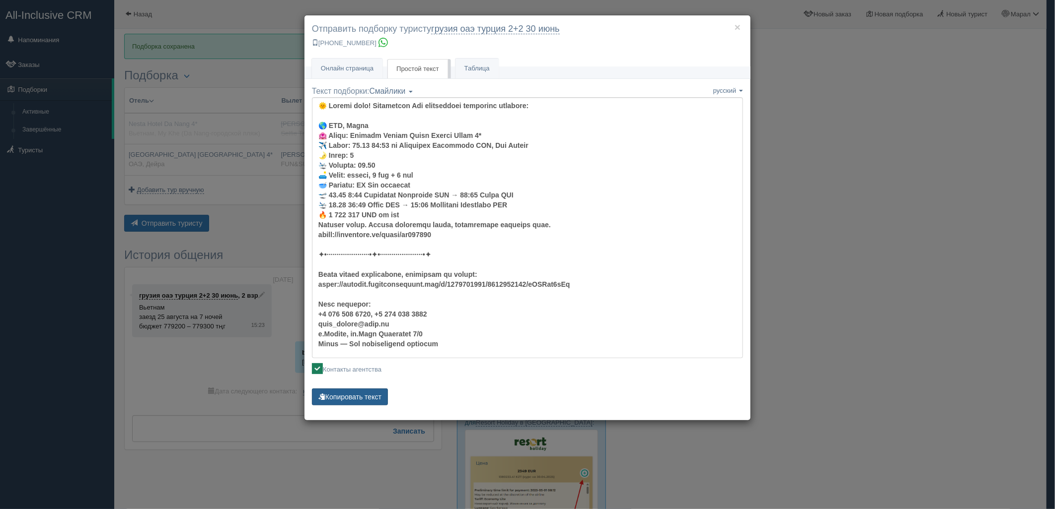
click at [351, 392] on button "Копировать текст" at bounding box center [350, 397] width 76 height 17
click at [351, 391] on button "Копировать текст" at bounding box center [350, 397] width 76 height 17
click at [906, 233] on div "× Отправить подборку туристу грузия оаэ [GEOGRAPHIC_DATA] 2+2 [DATE] [PHONE_NUM…" at bounding box center [527, 254] width 1055 height 509
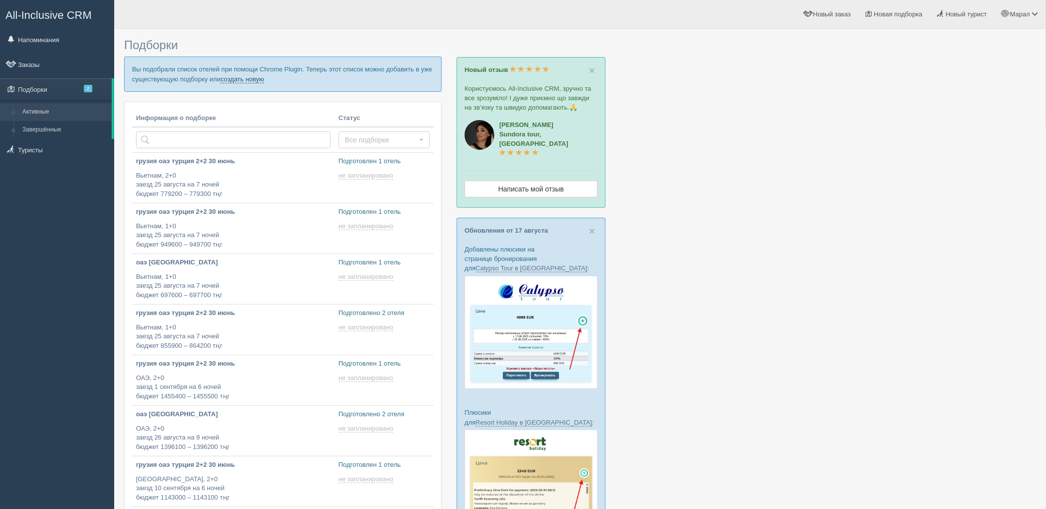
click at [244, 78] on link "создать новую" at bounding box center [242, 79] width 44 height 8
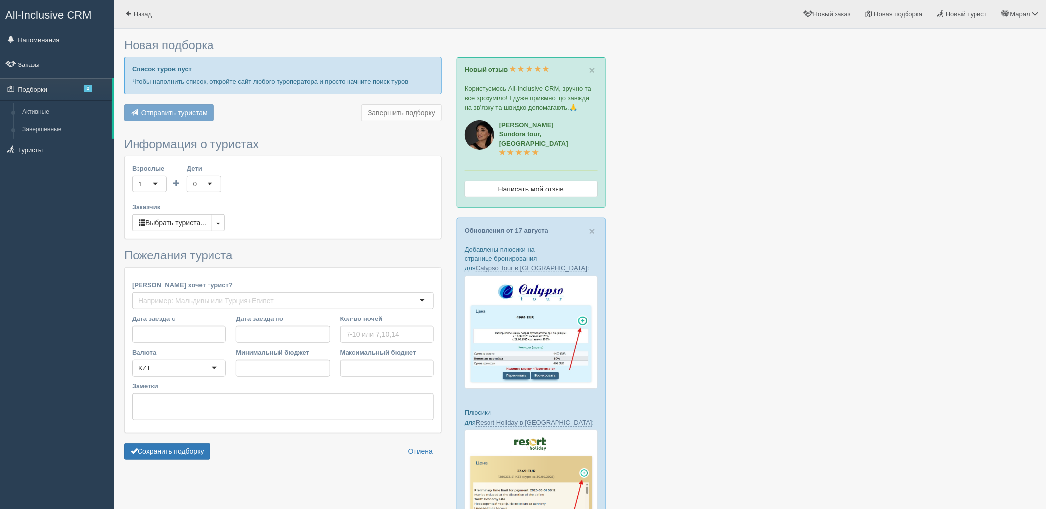
type input "6"
type input "1425000"
type input "1820000"
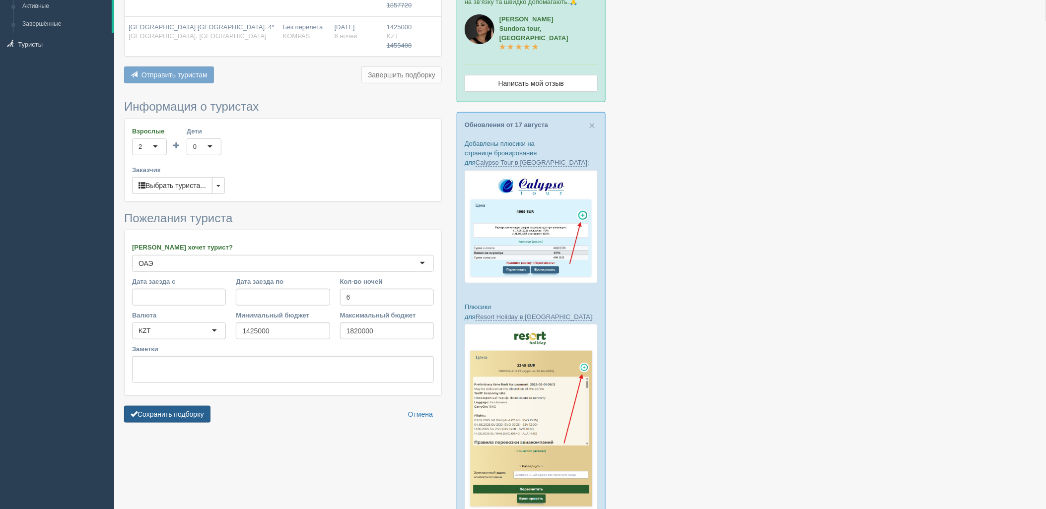
scroll to position [110, 0]
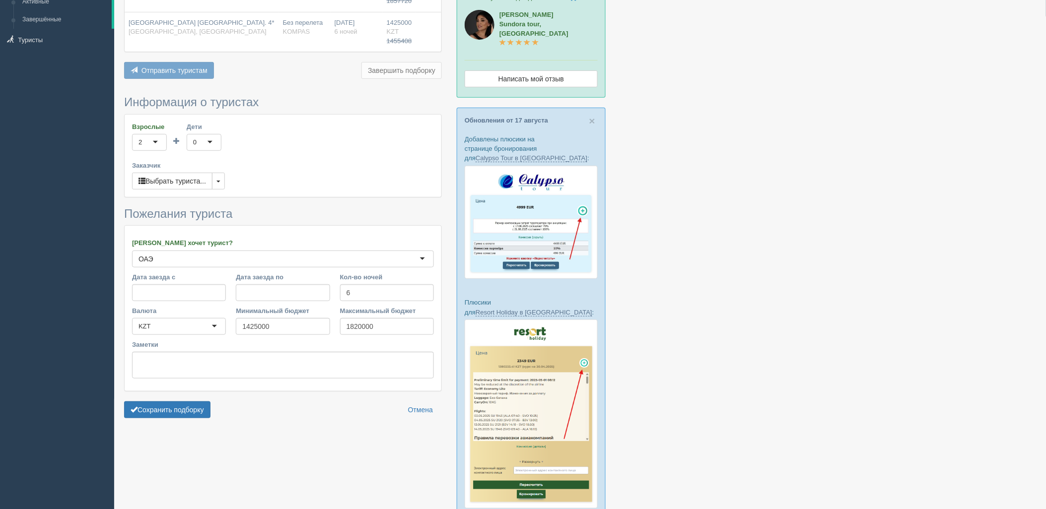
click at [182, 400] on form "Информация о туристах Взрослые 2 2 1 2 3 4 5 6 7 8 9 10 11 12 13 14 15 16 17 18…" at bounding box center [283, 259] width 318 height 327
click at [179, 410] on button "Сохранить подборку" at bounding box center [167, 410] width 86 height 17
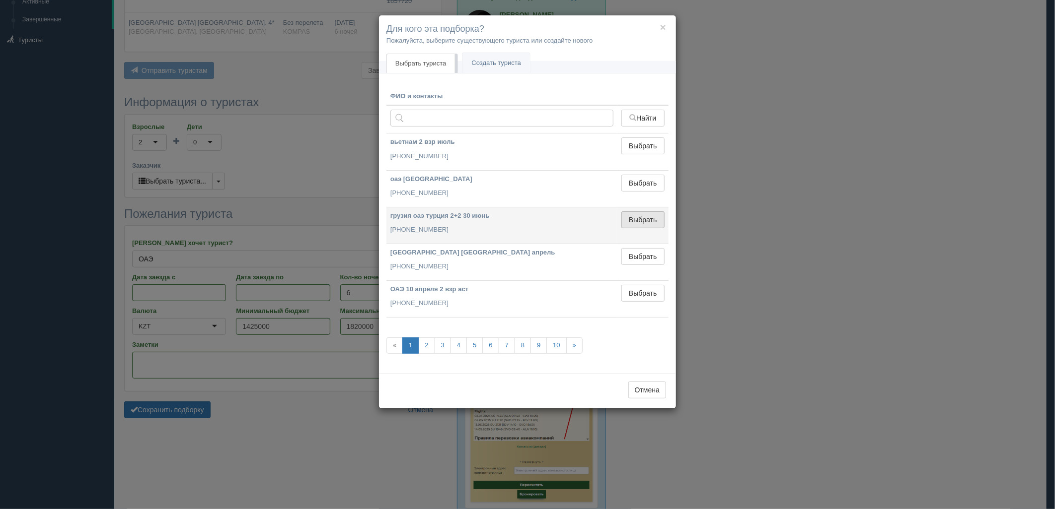
click at [646, 220] on button "Выбрать" at bounding box center [642, 220] width 43 height 17
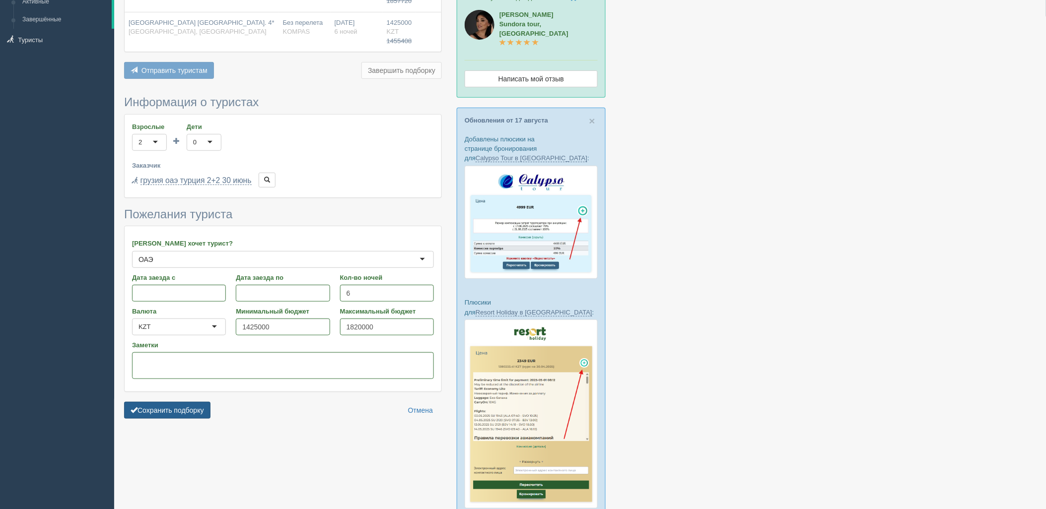
click at [209, 403] on button "Сохранить подборку" at bounding box center [167, 410] width 86 height 17
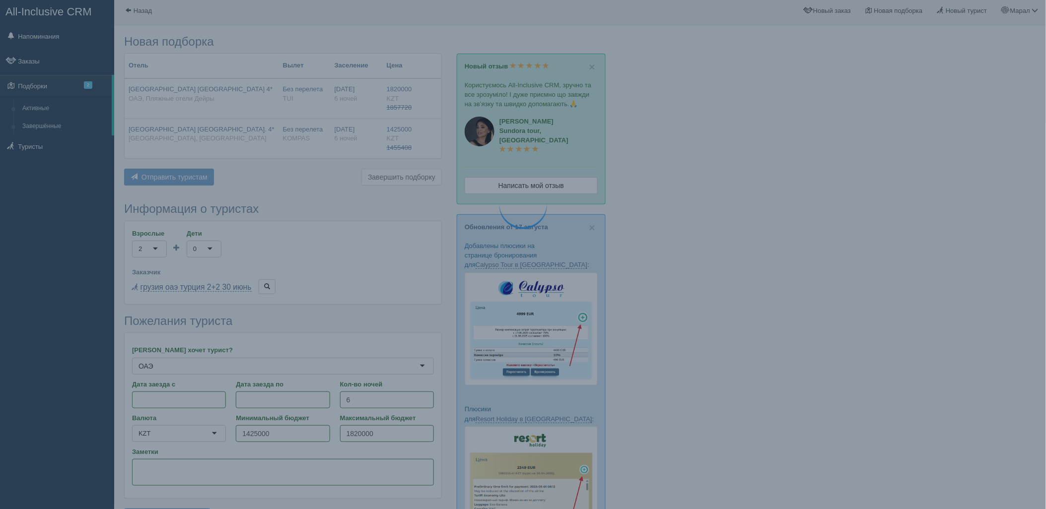
scroll to position [0, 0]
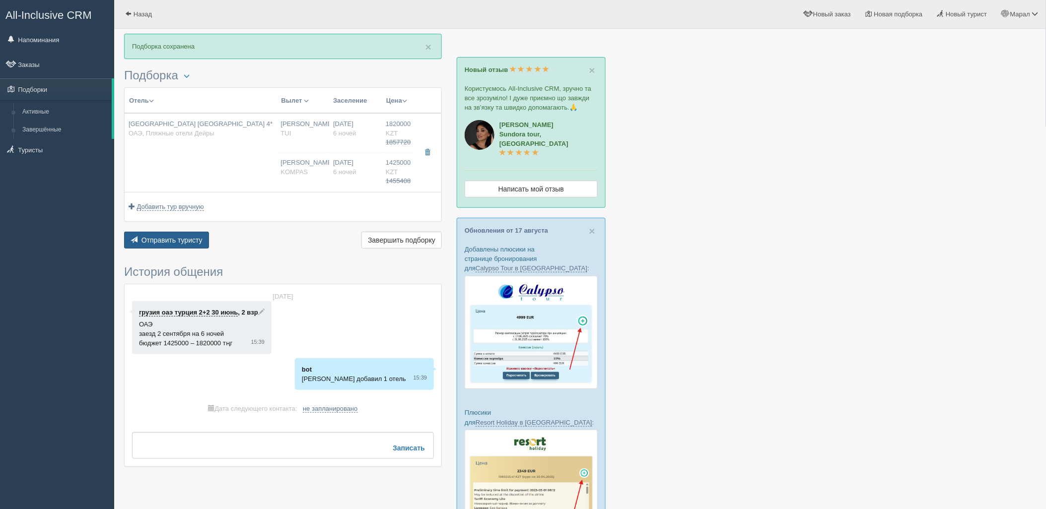
click at [195, 235] on button "Отправить туристу Отправить" at bounding box center [166, 240] width 85 height 17
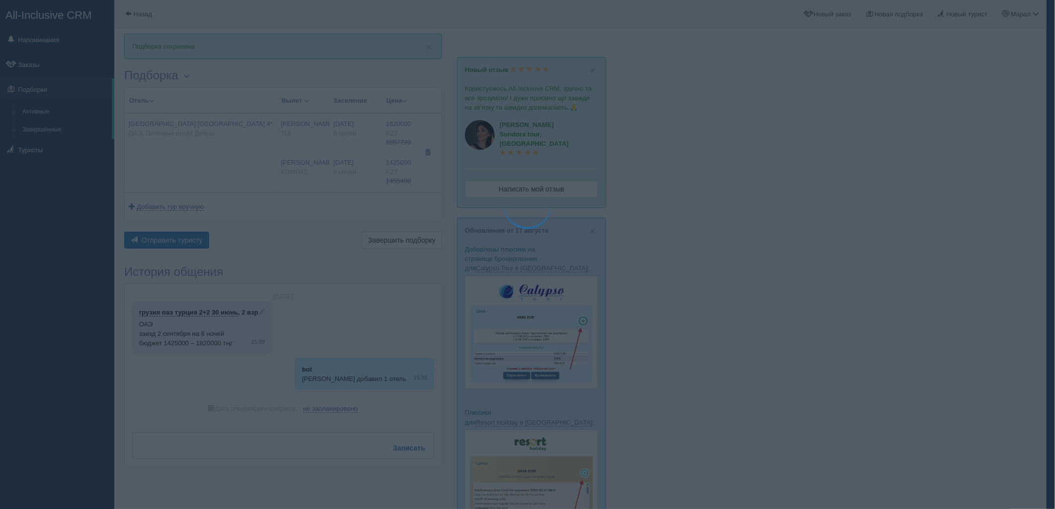
type textarea "🌞 Добрый день! Предлагаем Вам рассмотреть следующие варианты: 🌎 ОАЭ, Пляжные от…"
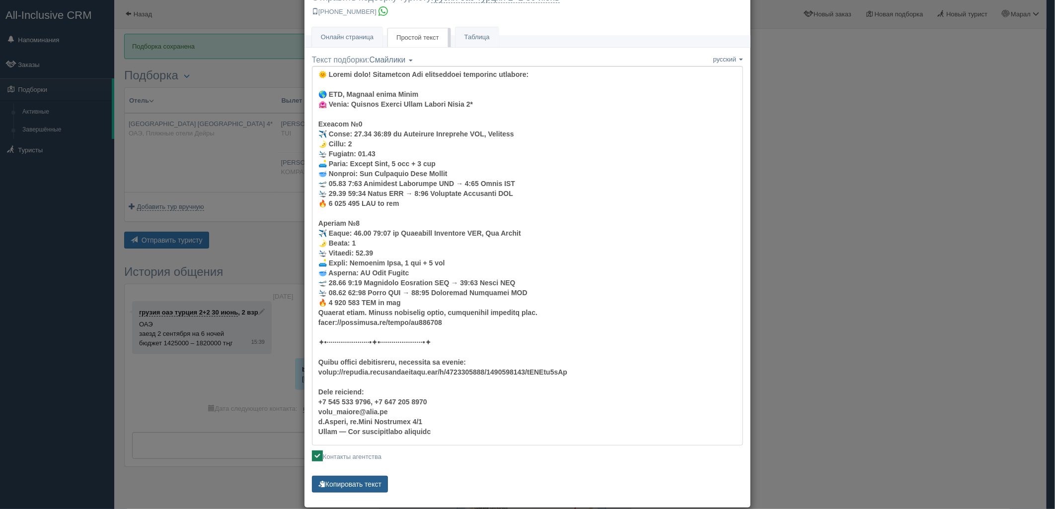
scroll to position [45, 0]
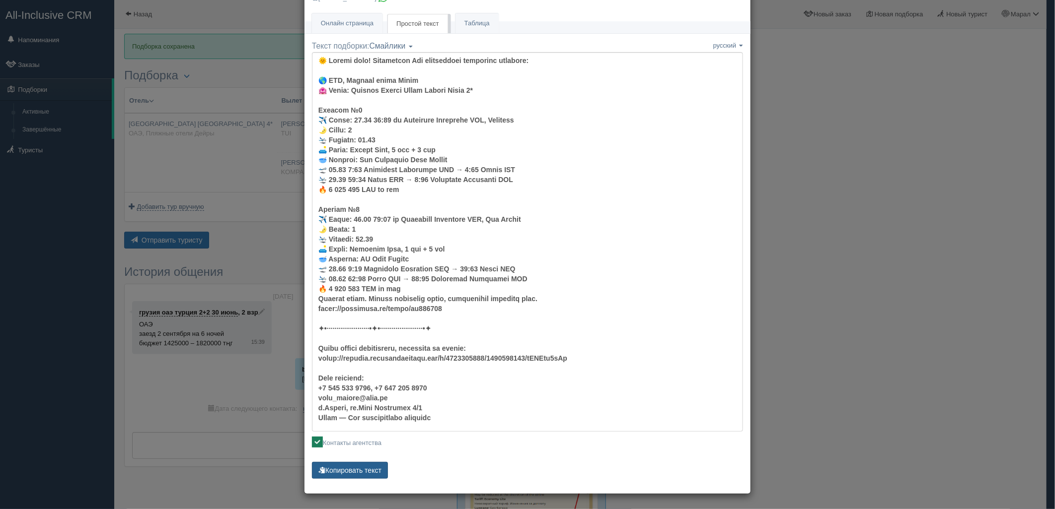
click at [357, 471] on button "Копировать текст" at bounding box center [350, 470] width 76 height 17
click at [356, 471] on button "Копировать текст" at bounding box center [350, 470] width 76 height 17
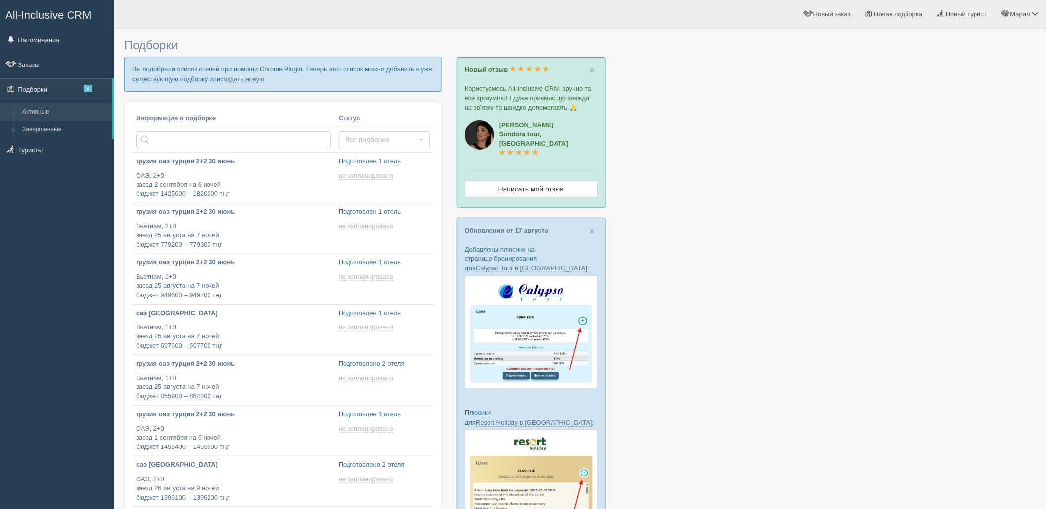
drag, startPoint x: 948, startPoint y: 260, endPoint x: 445, endPoint y: 197, distance: 507.0
click at [944, 257] on div at bounding box center [580, 416] width 912 height 764
type input "[DATE] 16:35"
click at [236, 75] on link "создать новую" at bounding box center [242, 79] width 44 height 8
type input "[DATE] 16:20"
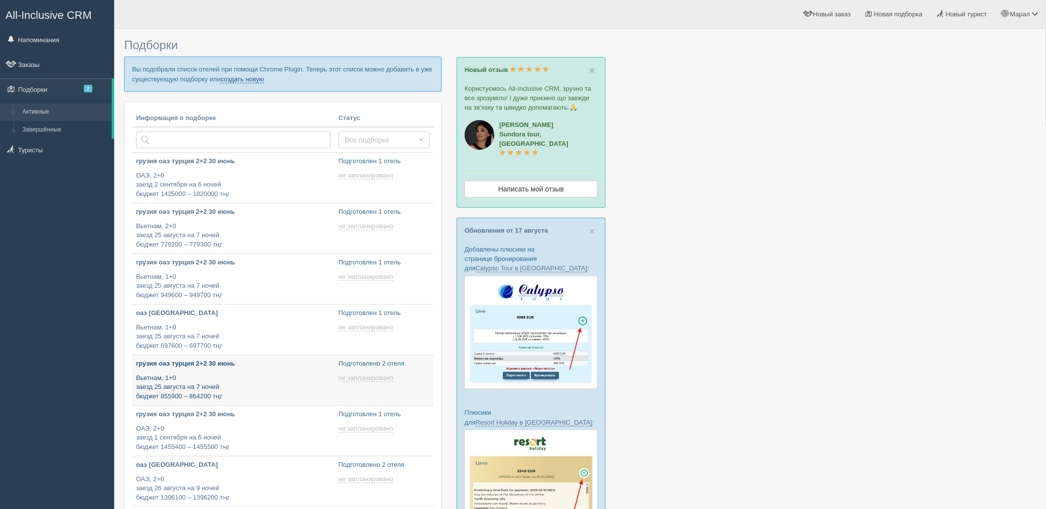
type input "[DATE] 16:00"
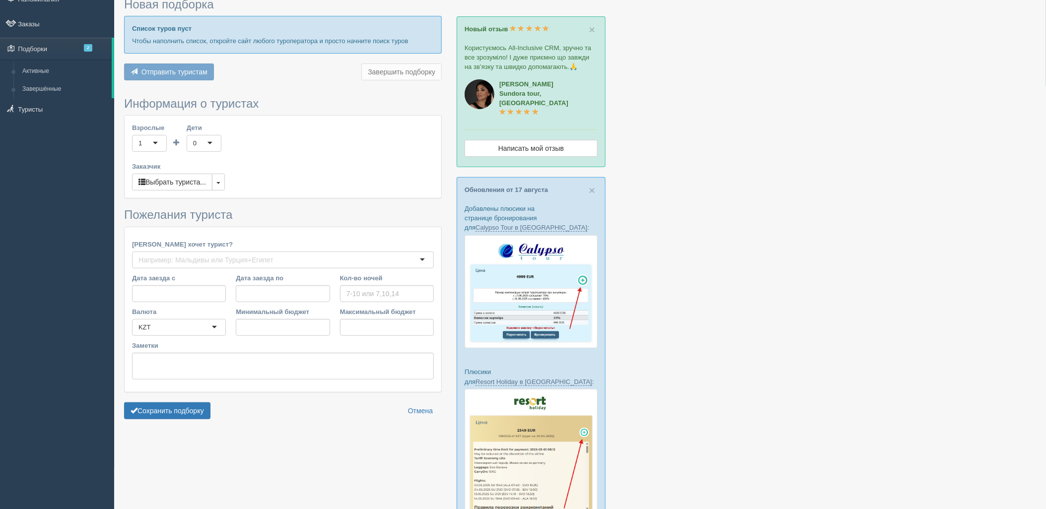
type input "6"
type input "1420000"
type input "1670200"
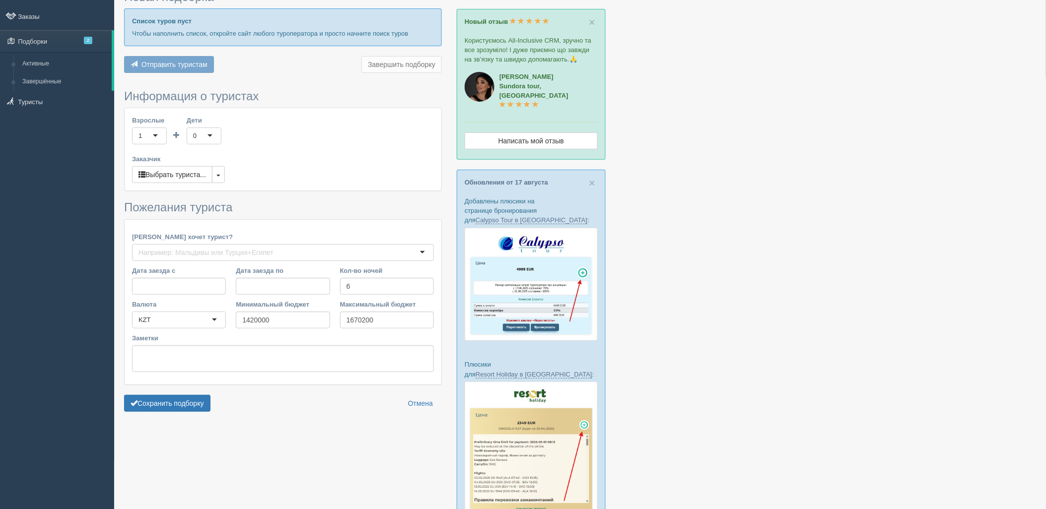
scroll to position [55, 0]
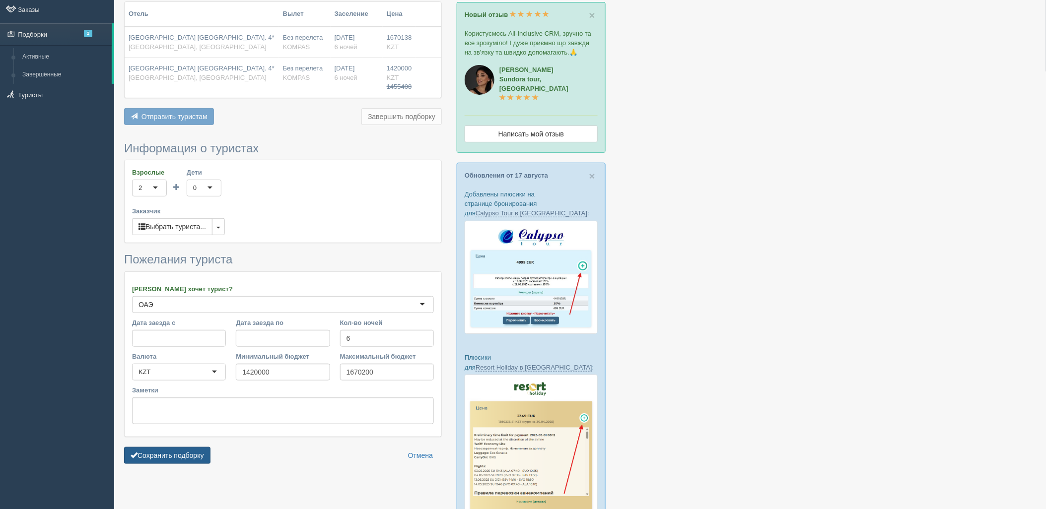
click at [188, 455] on button "Сохранить подборку" at bounding box center [167, 455] width 86 height 17
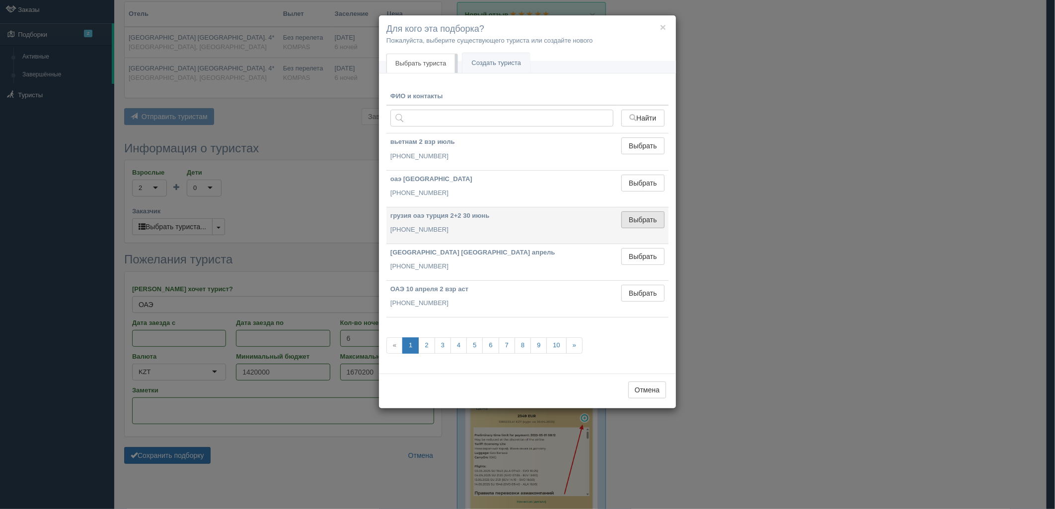
click at [651, 223] on button "Выбрать" at bounding box center [642, 220] width 43 height 17
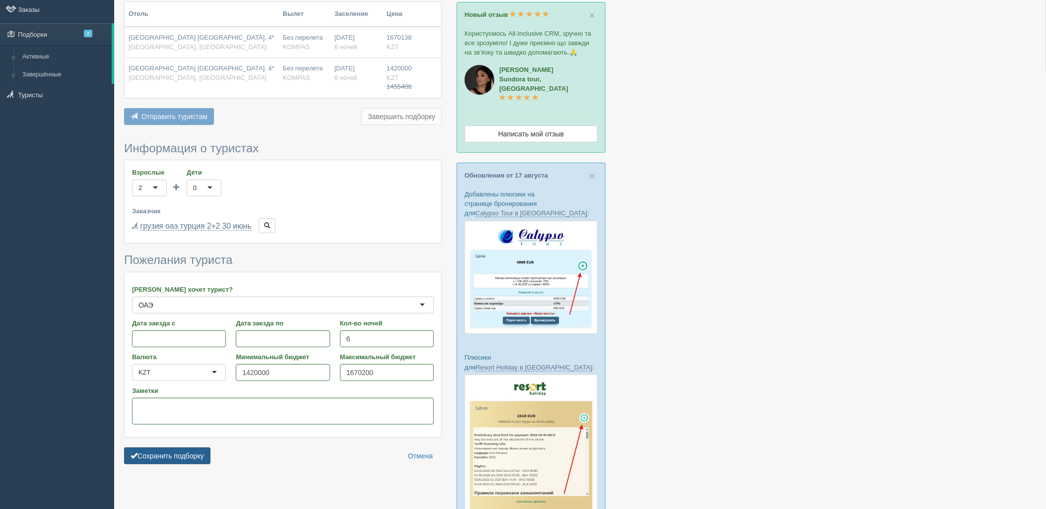
click at [191, 453] on button "Сохранить подборку" at bounding box center [167, 456] width 86 height 17
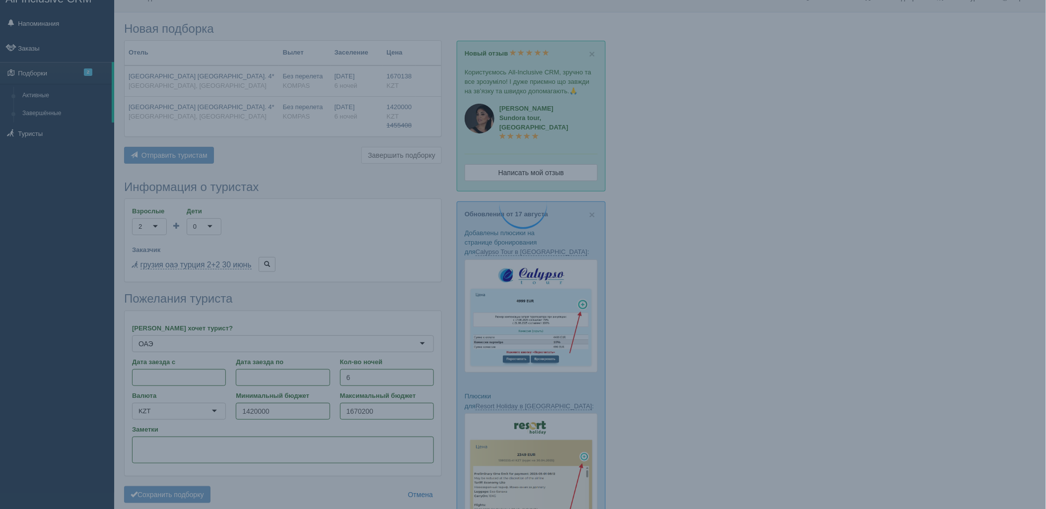
scroll to position [0, 0]
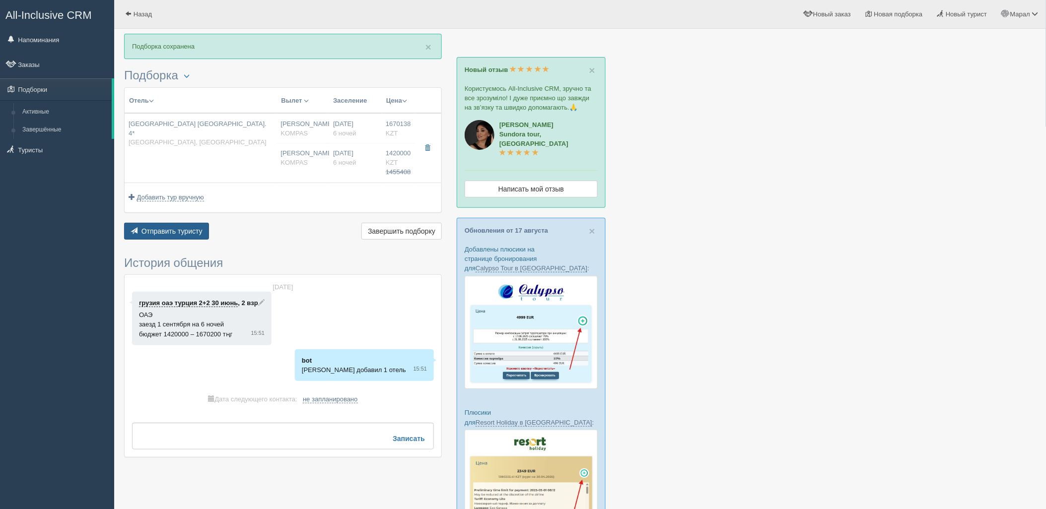
click at [171, 227] on span "Отправить туристу" at bounding box center [172, 231] width 61 height 8
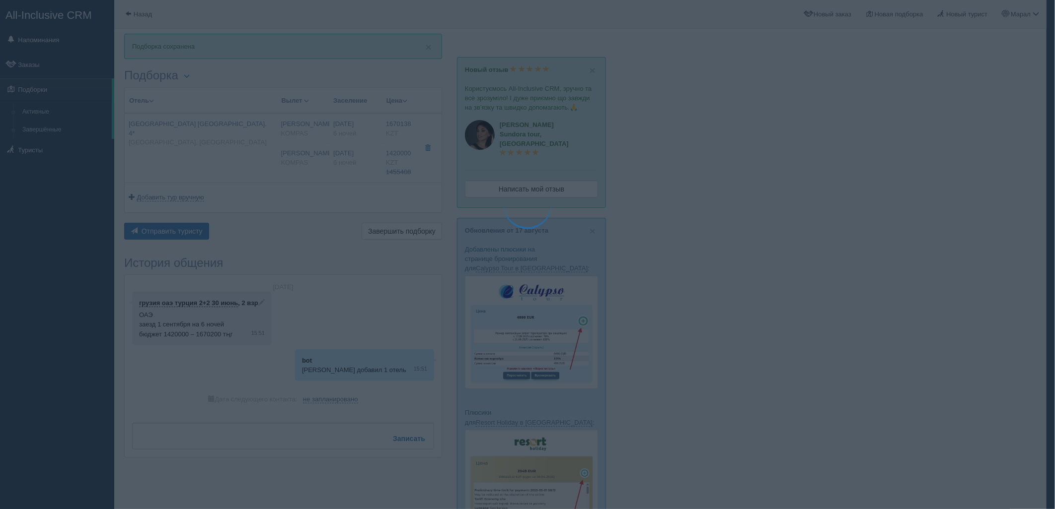
type textarea "🌞 Loremi dolo! Sitametcon Adi elitseddoei temporinc utlabore: 🌎 ETD, Magna Aliq…"
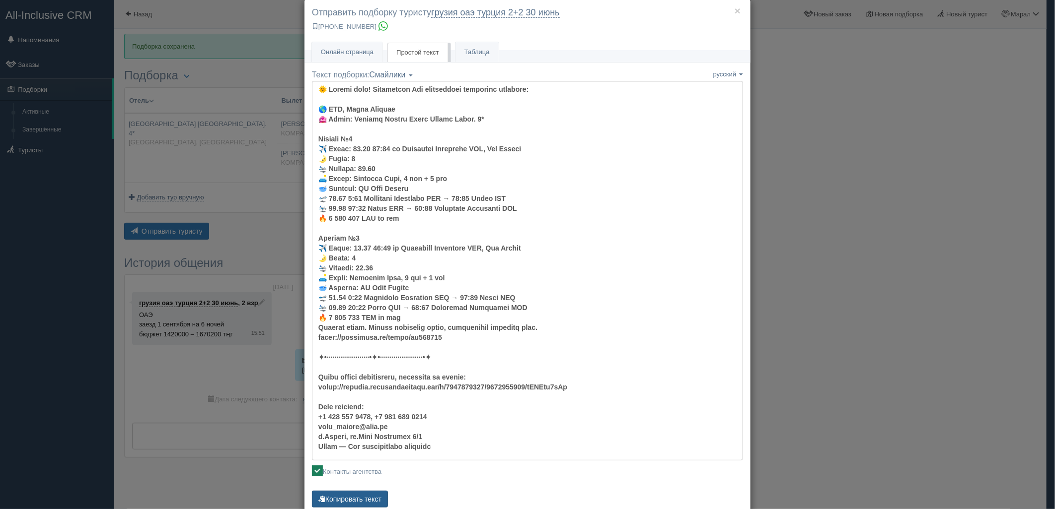
scroll to position [45, 0]
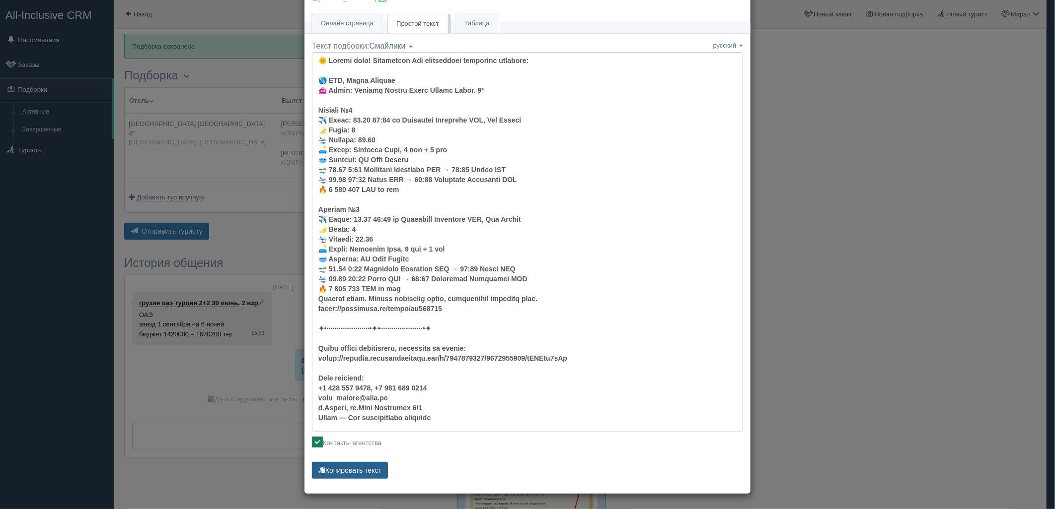
click at [365, 462] on button "Копировать текст" at bounding box center [350, 470] width 76 height 17
